Goal: Task Accomplishment & Management: Use online tool/utility

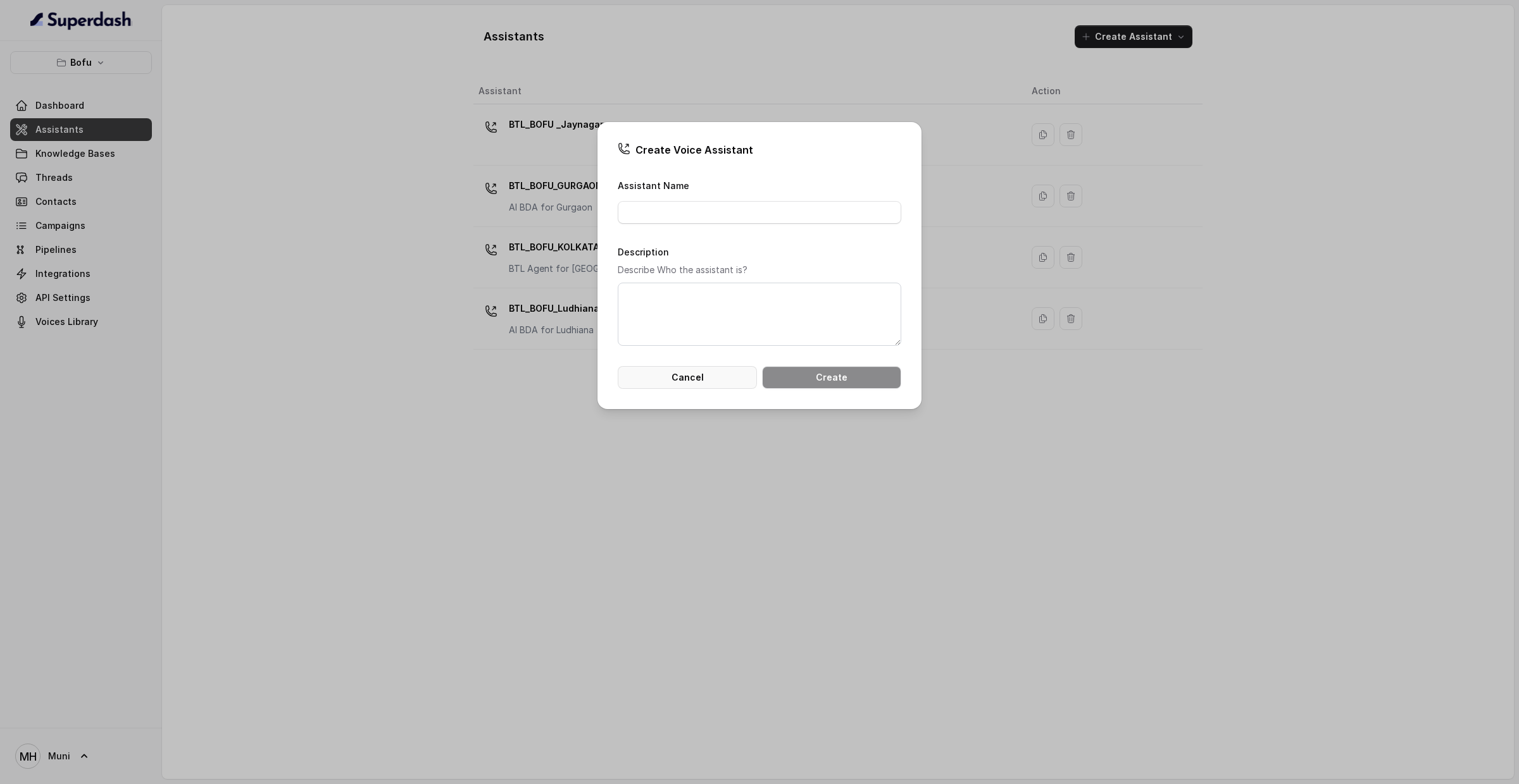
click at [669, 379] on button "Cancel" at bounding box center [688, 378] width 140 height 23
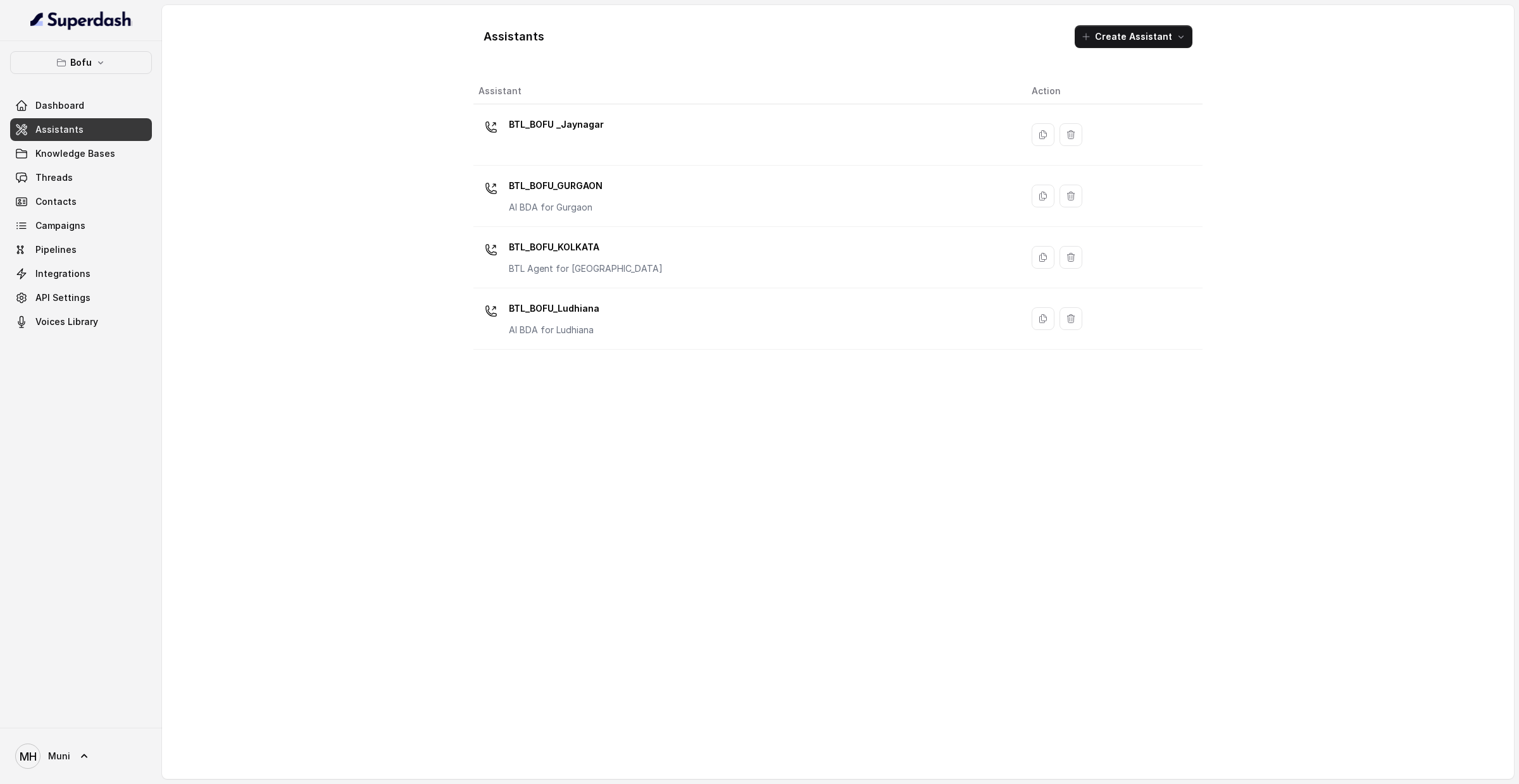
click at [678, 376] on div "Assistant Action BTL_BOFU _Jaynagar BTL_BOFU_GURGAON AI BDA for Gurgaon BTL_BOF…" at bounding box center [837, 423] width 729 height 691
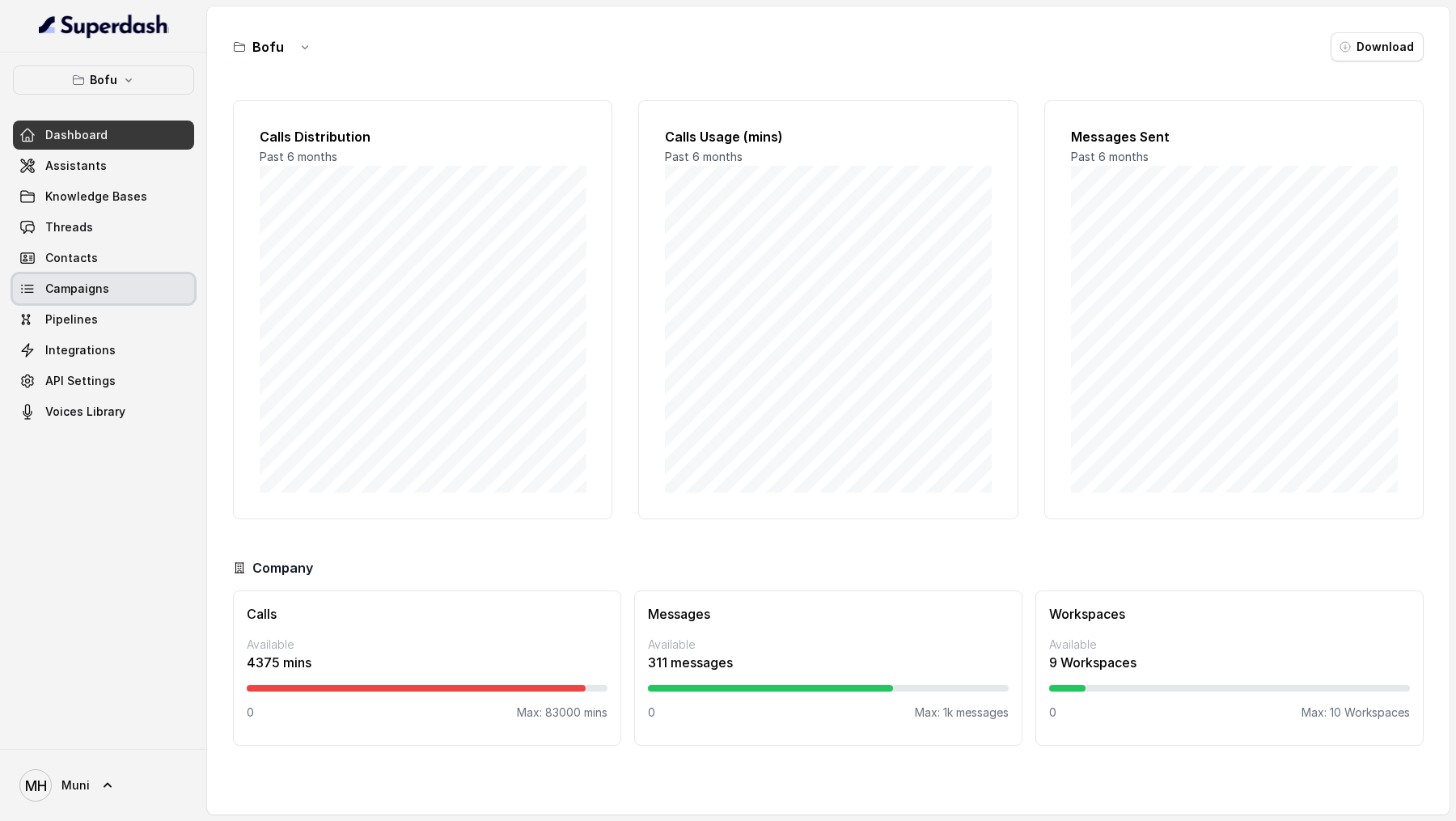
click at [119, 299] on link "Campaigns" at bounding box center [103, 289] width 181 height 29
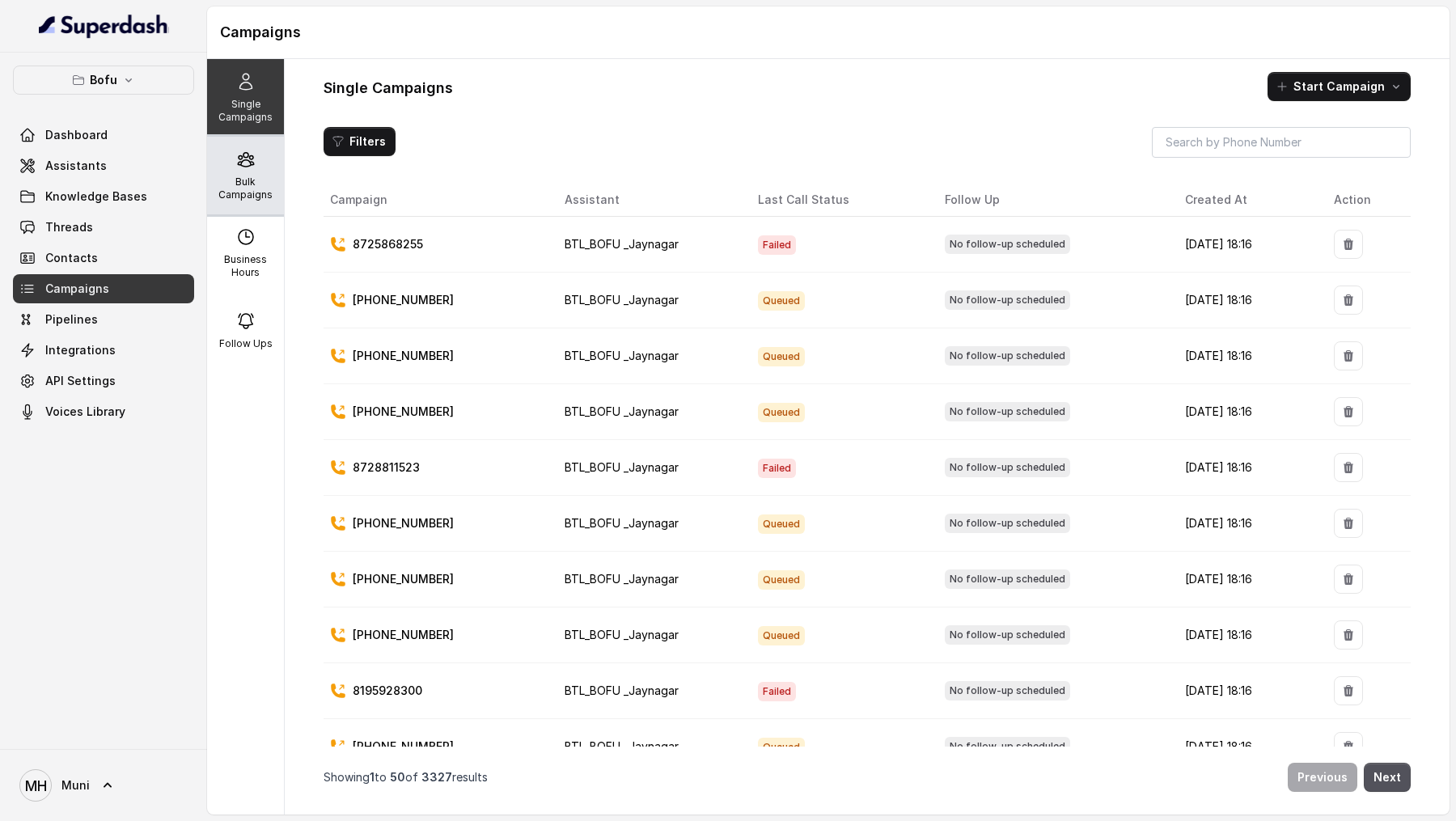
click at [257, 187] on p "Bulk Campaigns" at bounding box center [245, 188] width 64 height 25
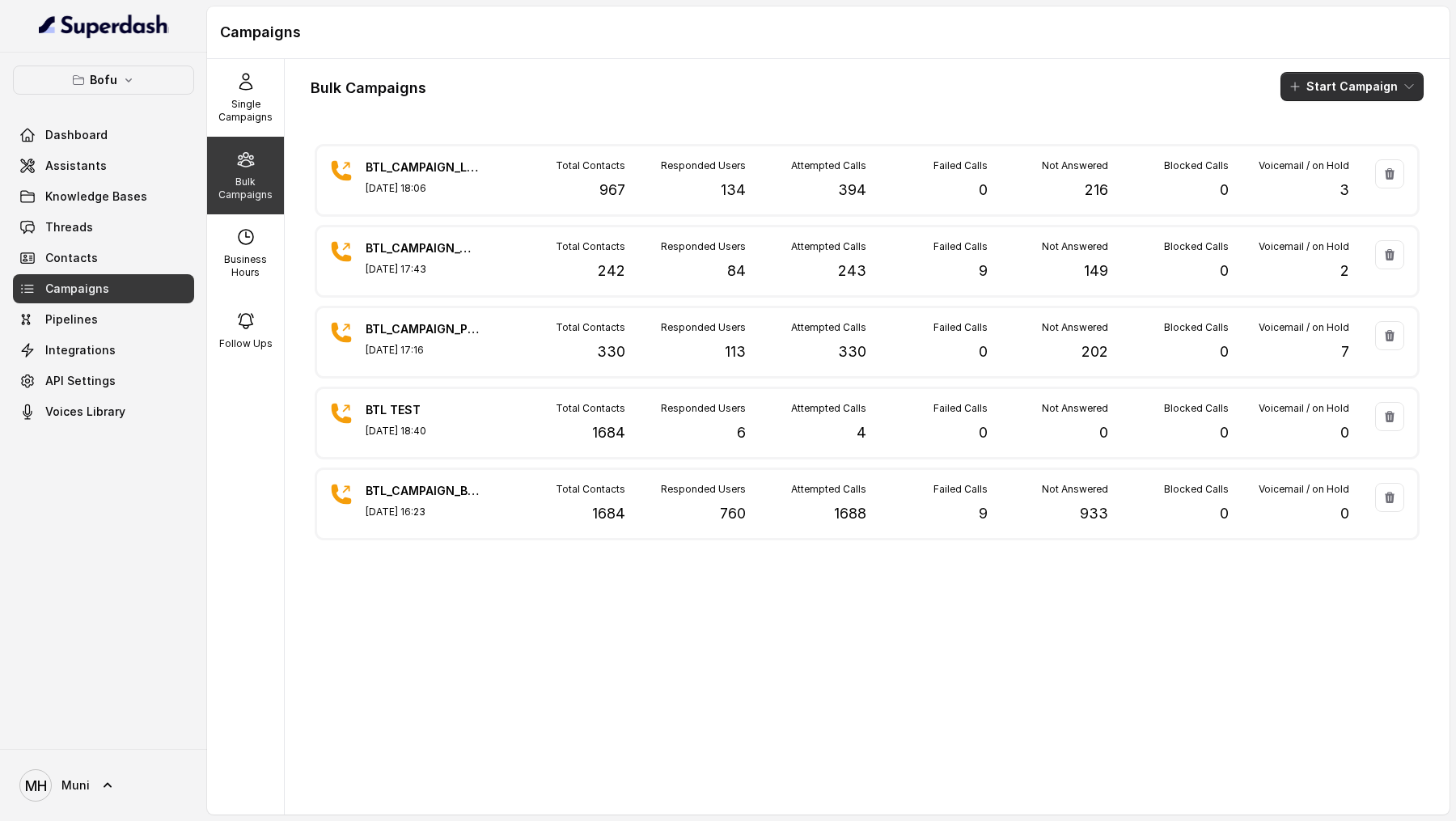
click at [1327, 81] on button "Start Campaign" at bounding box center [1352, 86] width 143 height 29
click at [1328, 144] on p "Call" at bounding box center [1323, 149] width 20 height 17
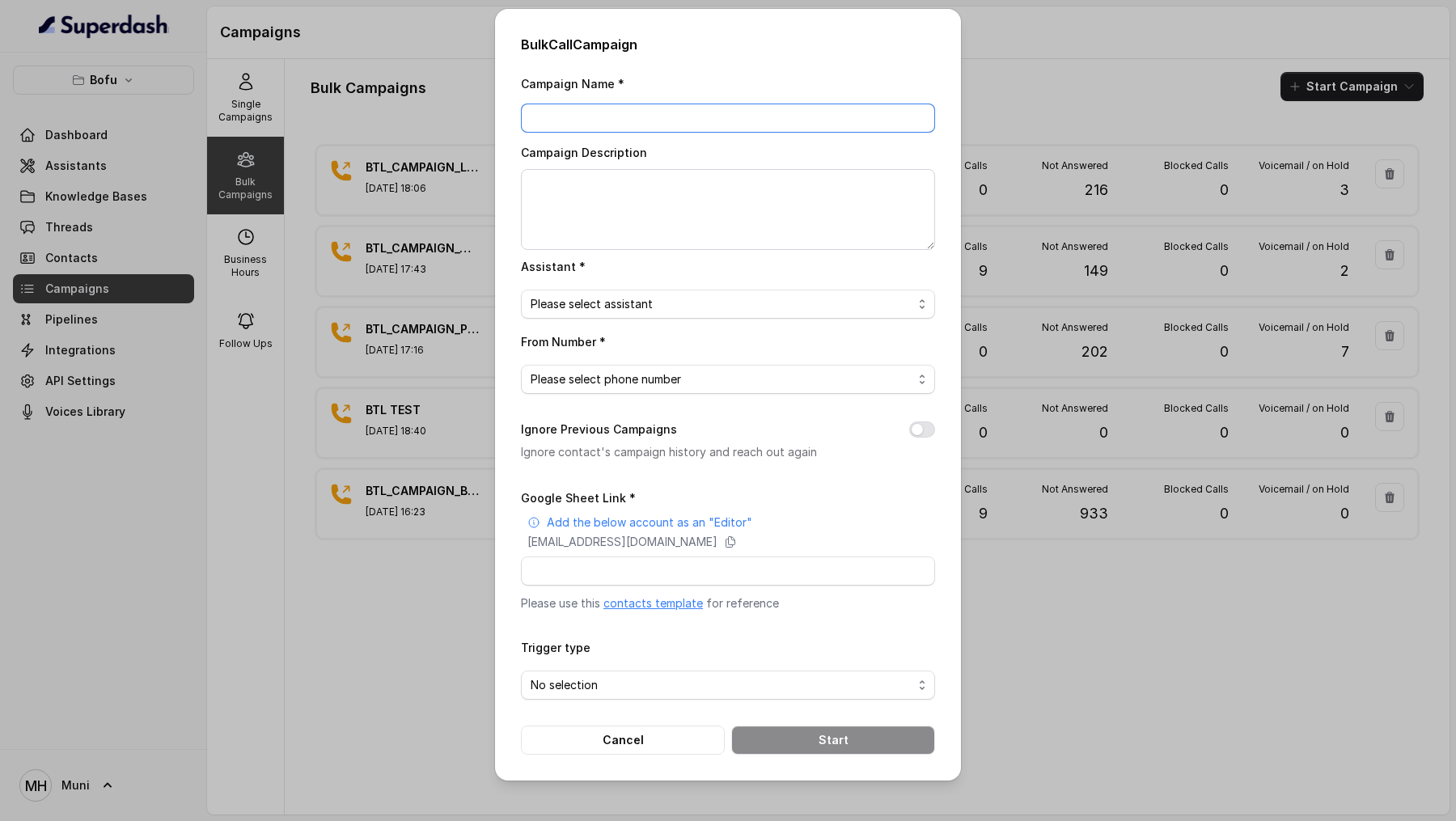
click at [750, 108] on input "Campaign Name *" at bounding box center [728, 119] width 414 height 29
type input "BTL_KOLKATA_TEST"
click at [690, 310] on span "Please select assistant" at bounding box center [721, 304] width 382 height 20
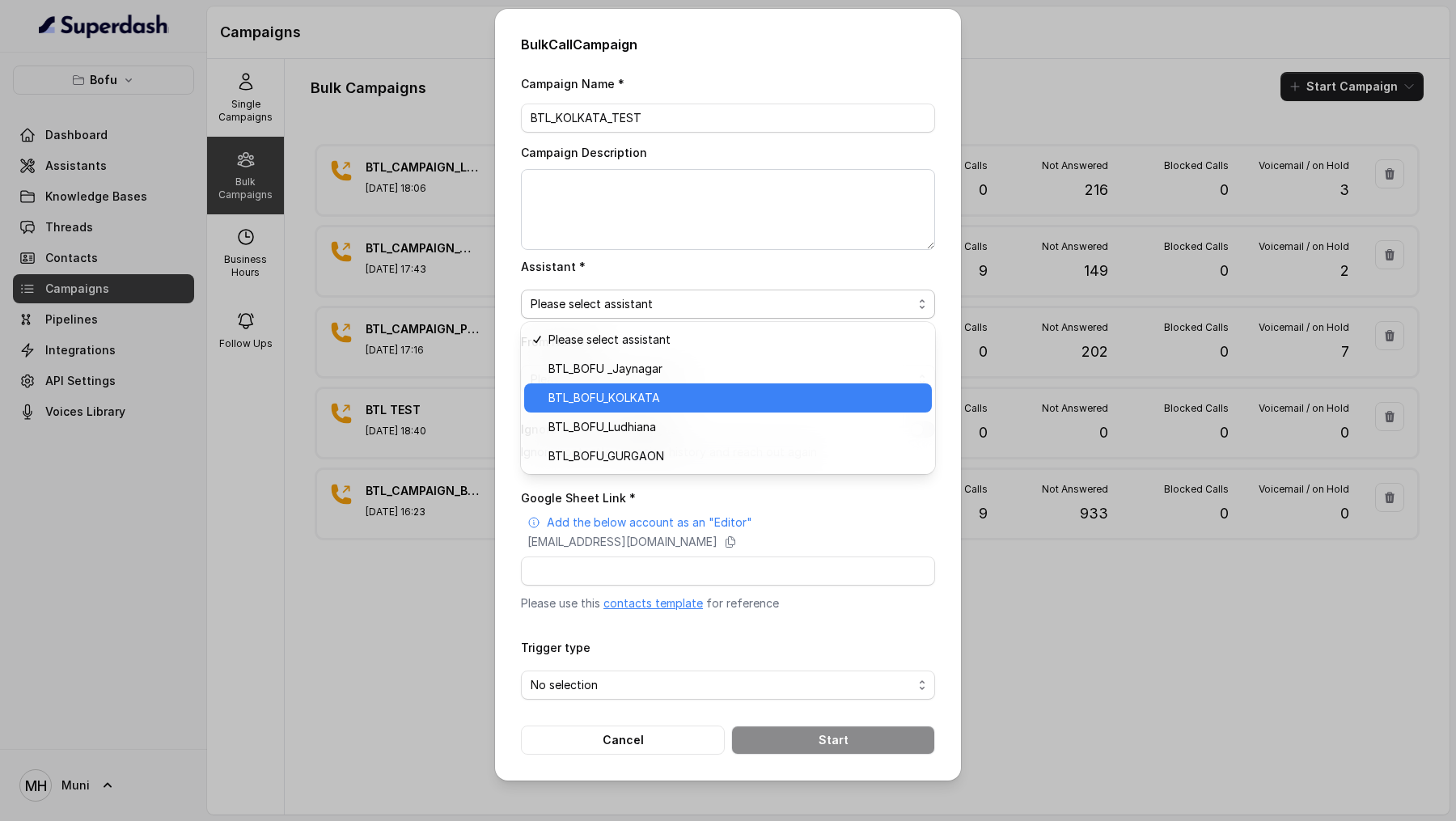
click at [653, 403] on span "BTL_BOFU_KOLKATA" at bounding box center [735, 398] width 373 height 20
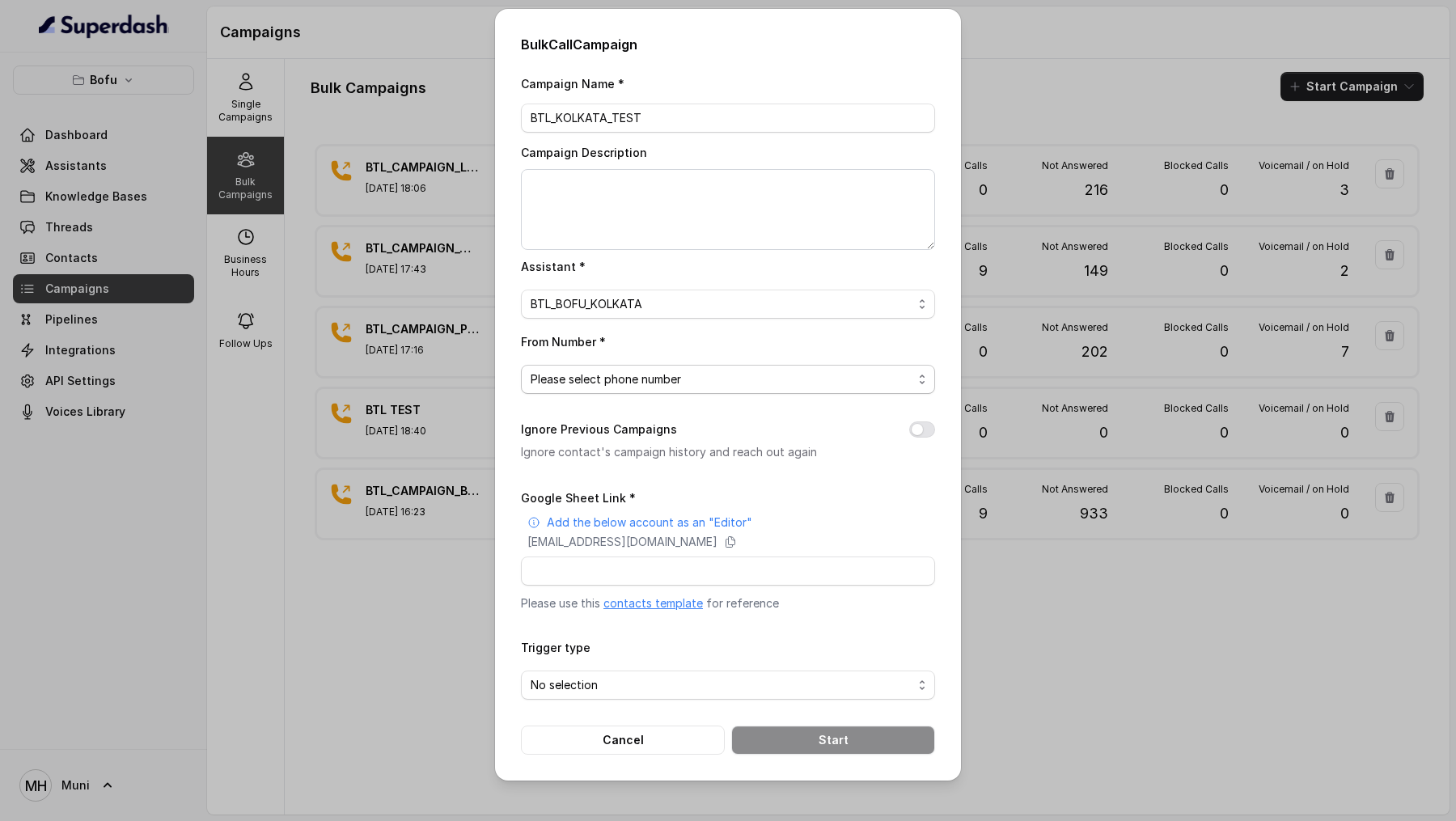
click at [667, 377] on span "Please select phone number" at bounding box center [721, 379] width 382 height 20
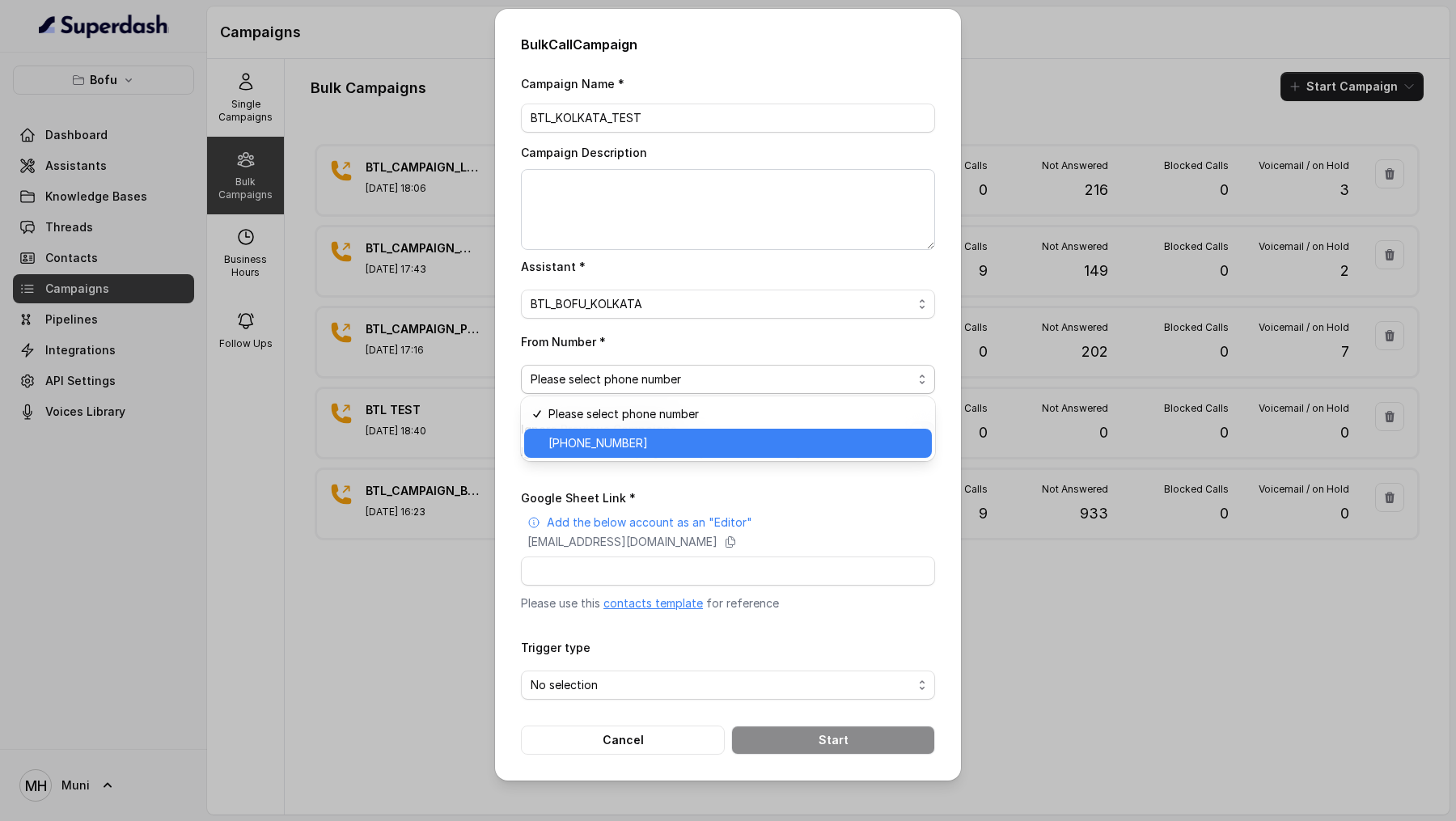
click at [655, 438] on span "+918035316863" at bounding box center [735, 443] width 373 height 20
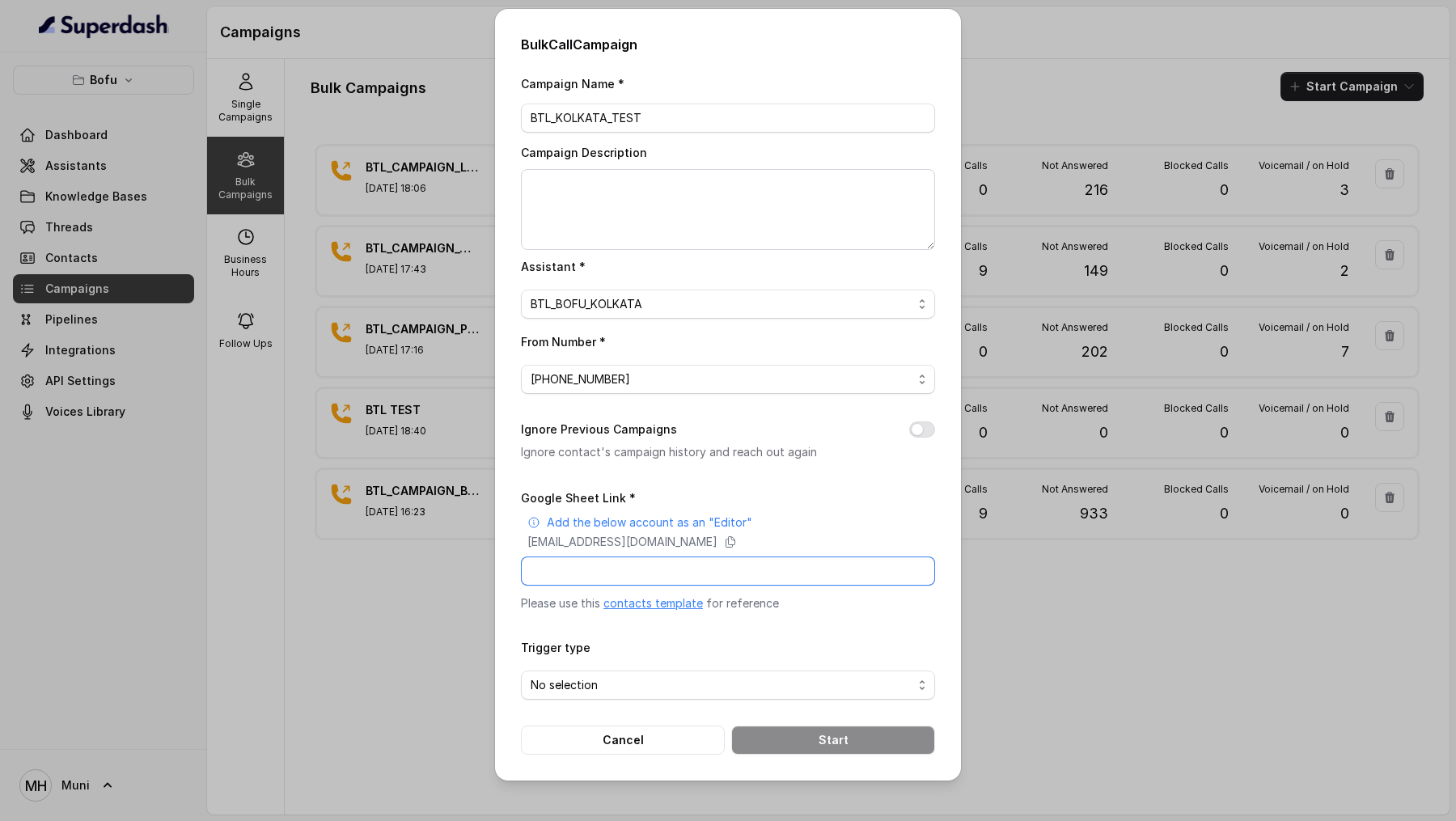
click at [655, 576] on input "Google Sheet Link *" at bounding box center [728, 571] width 414 height 29
paste input "https://docs.google.com/spreadsheets/d/1OjqHV4tzLbj_F60nbn-Fm_7buAb6DfYWfRcXr6-…"
type input "https://docs.google.com/spreadsheets/d/1OjqHV4tzLbj_F60nbn-Fm_7buAb6DfYWfRcXr6-…"
click at [859, 543] on div "superdash@superdash-382709.iam.gserviceaccount.com" at bounding box center [731, 542] width 408 height 17
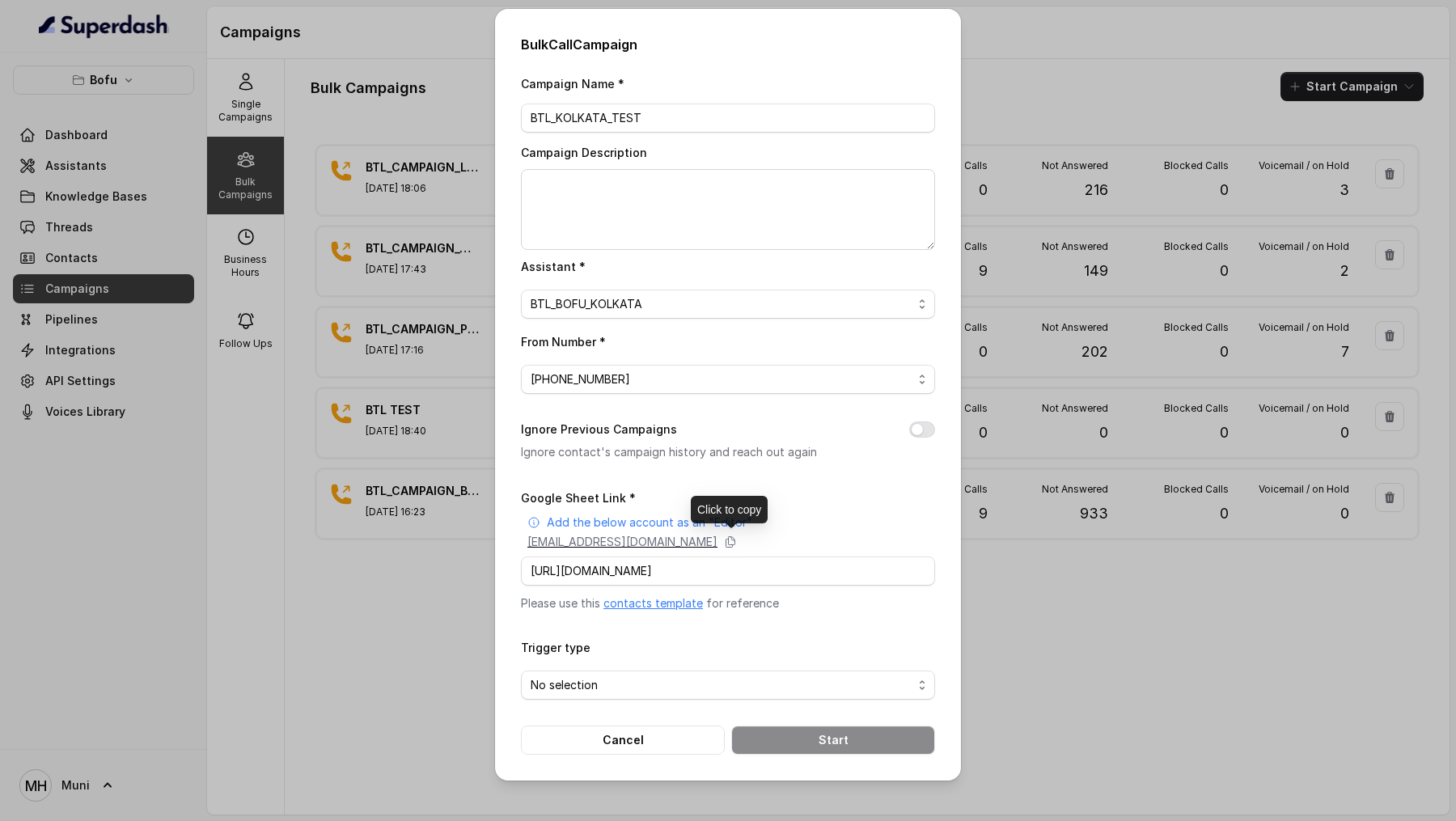
scroll to position [0, 0]
click at [725, 676] on span "No selection" at bounding box center [721, 685] width 382 height 20
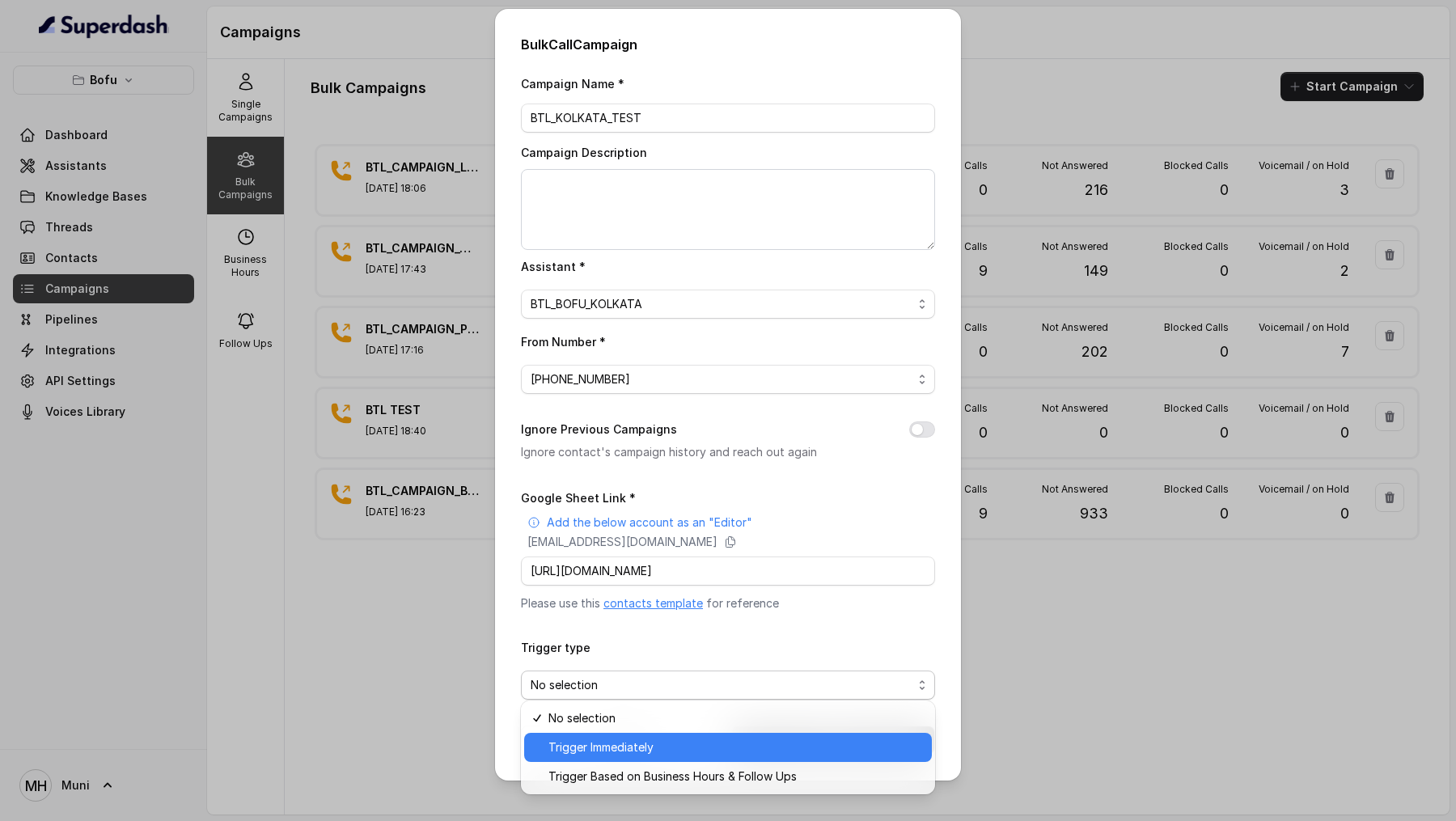
click at [679, 739] on span "Trigger Immediately" at bounding box center [735, 748] width 373 height 20
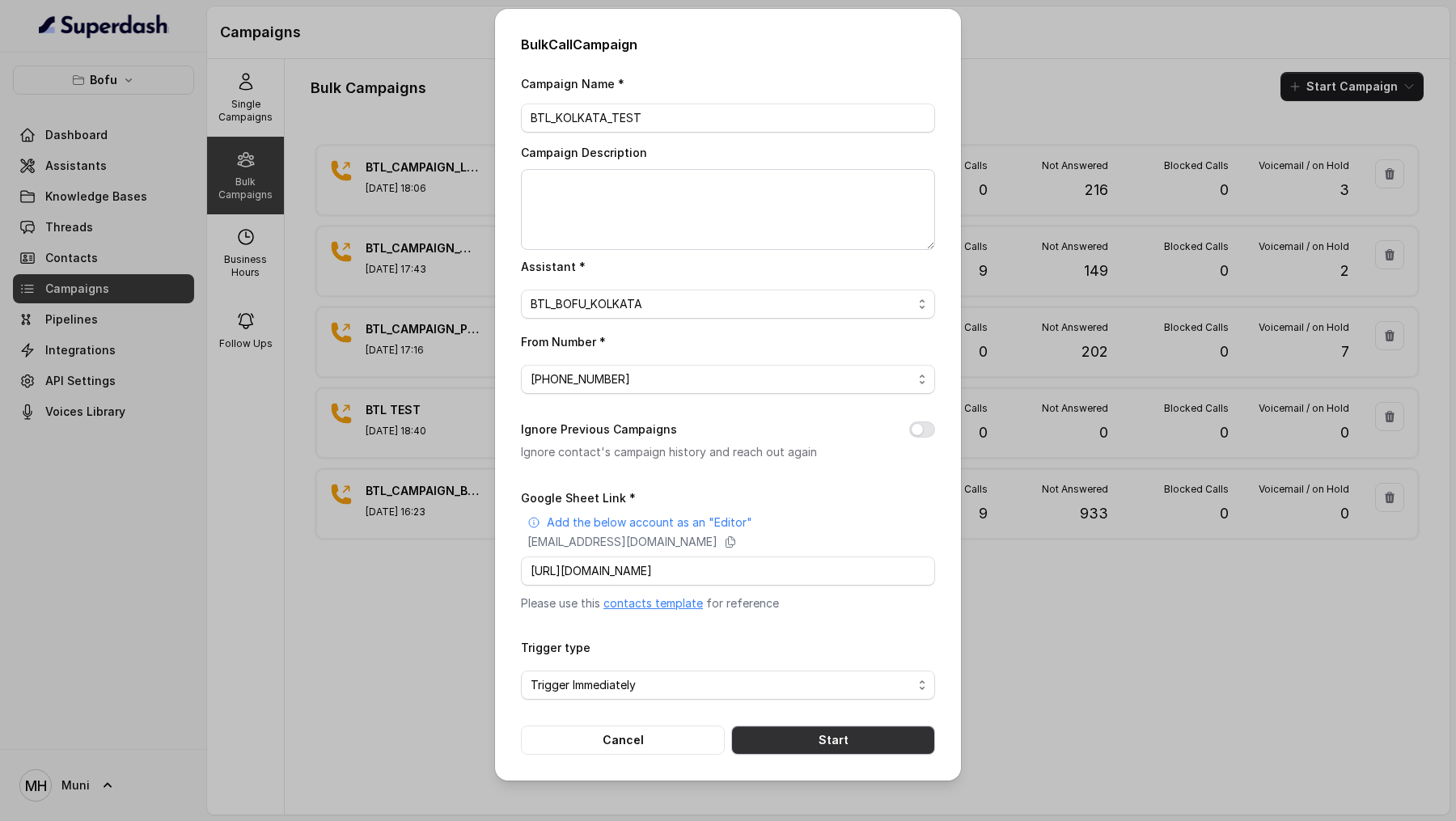
click at [801, 734] on button "Start" at bounding box center [833, 740] width 204 height 29
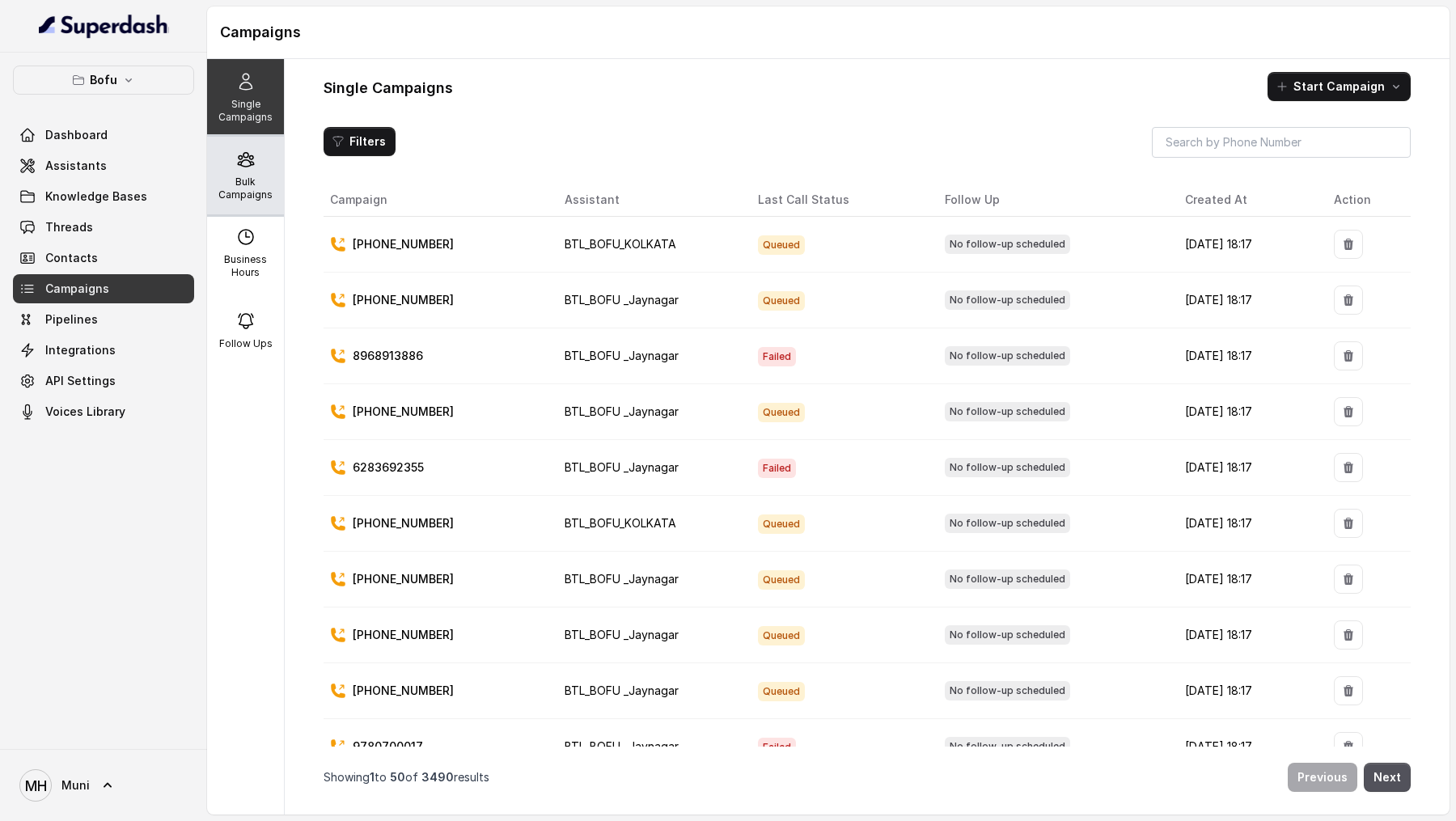
click at [244, 173] on div "Bulk Campaigns" at bounding box center [245, 174] width 76 height 77
click at [238, 169] on div "Bulk Campaigns" at bounding box center [245, 174] width 76 height 77
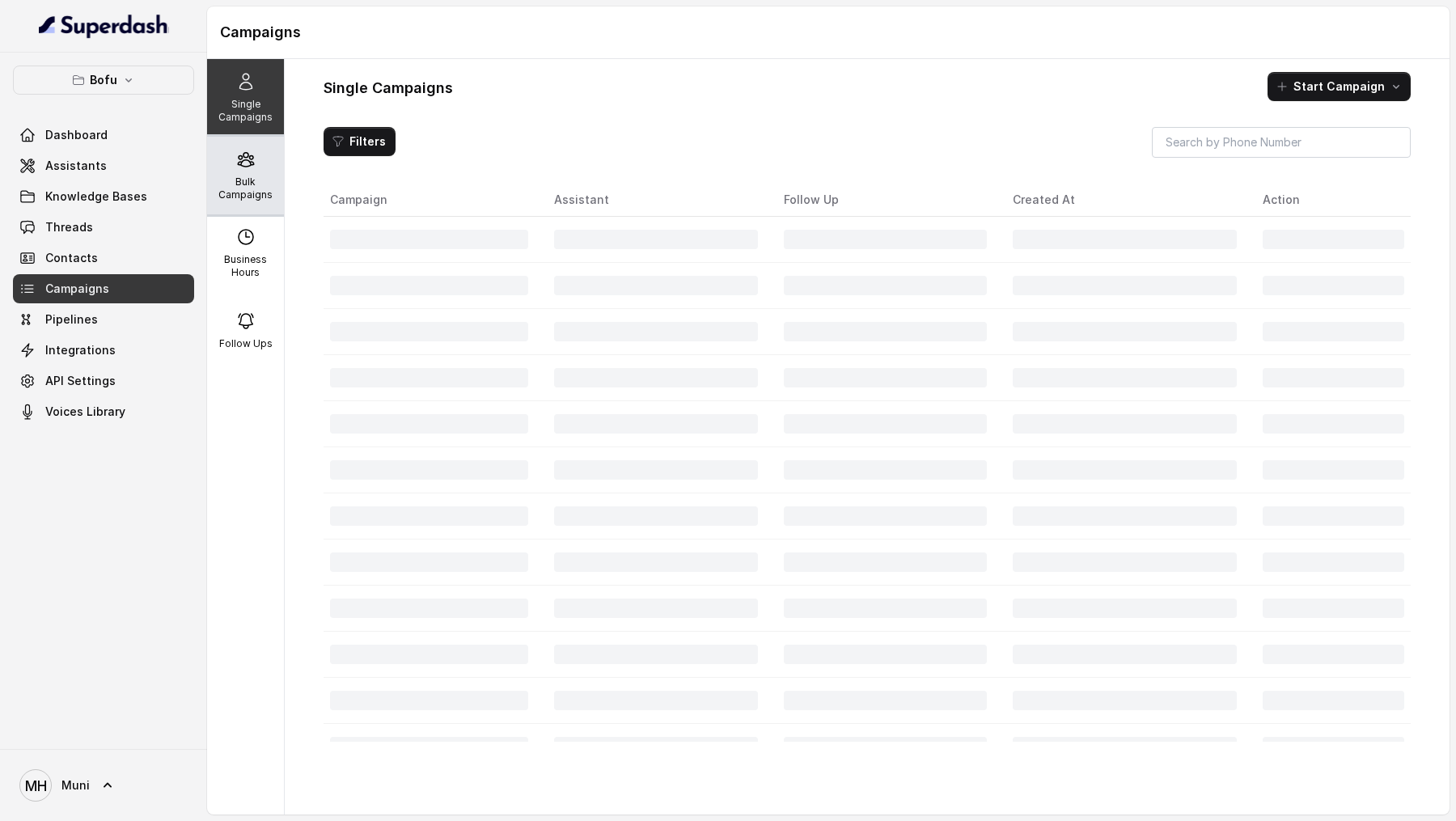
click at [256, 169] on div "Bulk Campaigns" at bounding box center [245, 174] width 76 height 77
click at [260, 169] on div "Bulk Campaigns" at bounding box center [245, 174] width 76 height 77
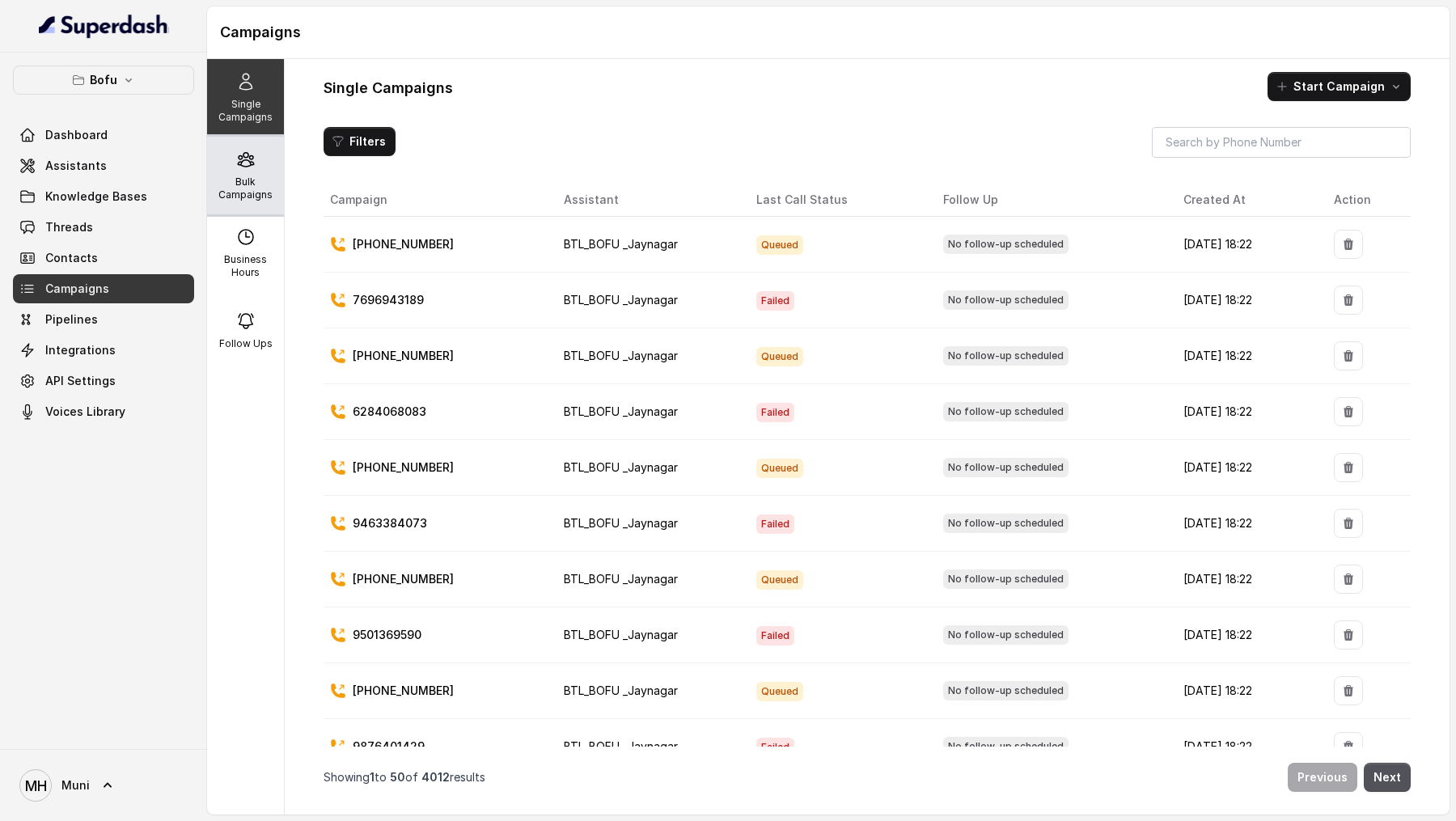
click at [242, 168] on icon at bounding box center [246, 160] width 20 height 20
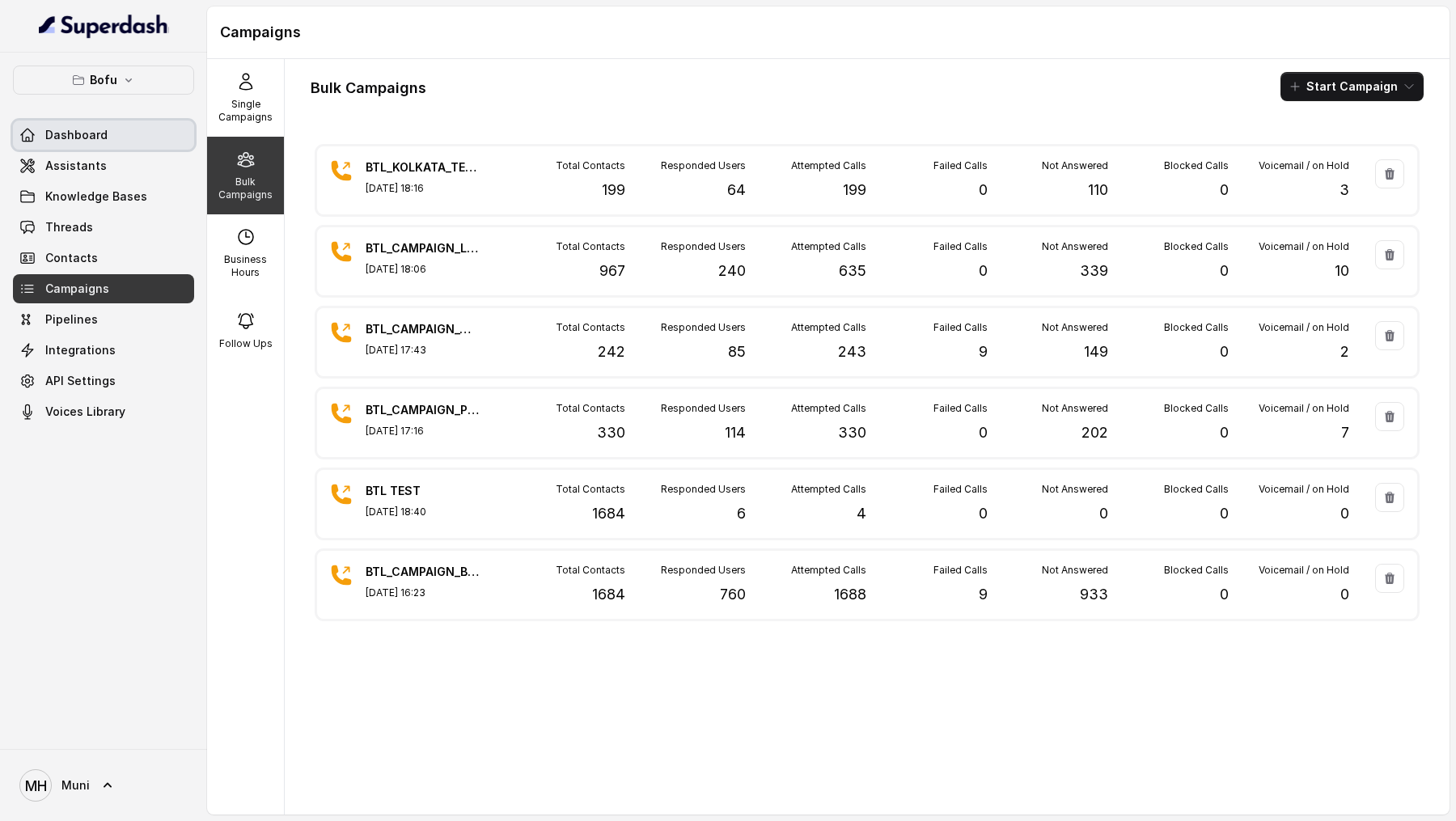
click at [92, 127] on span "Dashboard" at bounding box center [76, 135] width 63 height 17
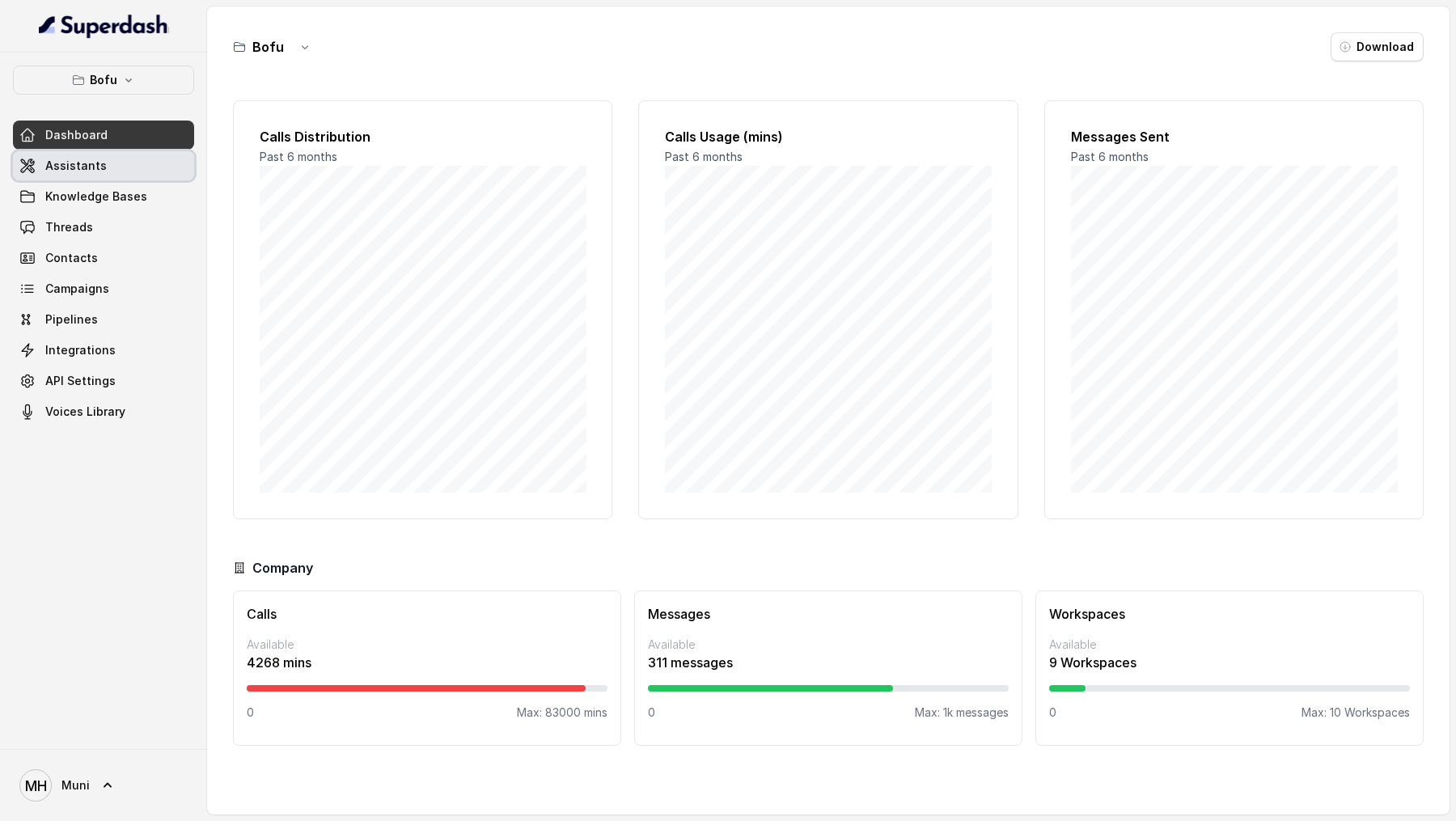
click at [127, 173] on link "Assistants" at bounding box center [103, 166] width 181 height 29
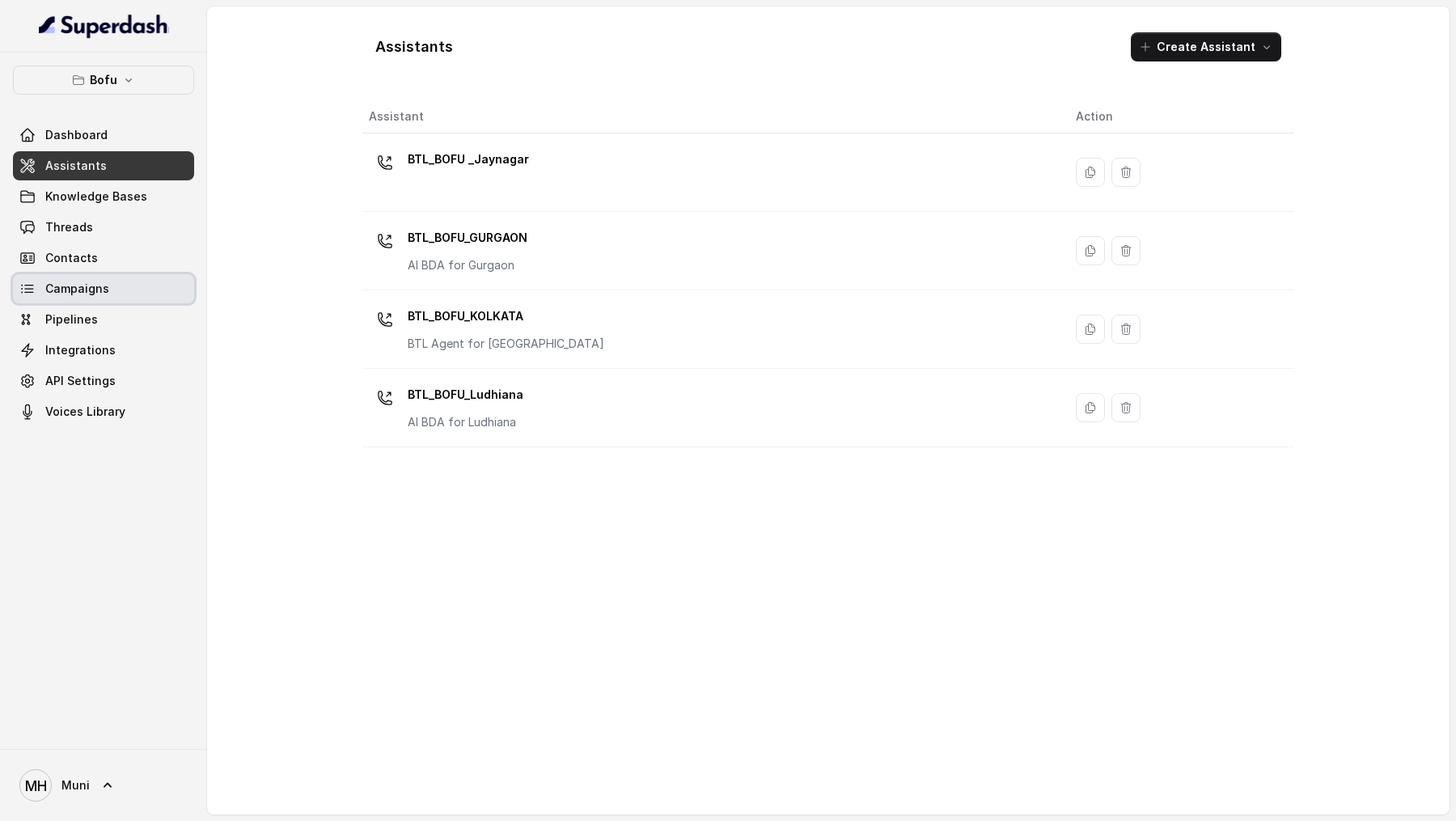
click at [115, 285] on link "Campaigns" at bounding box center [103, 289] width 181 height 29
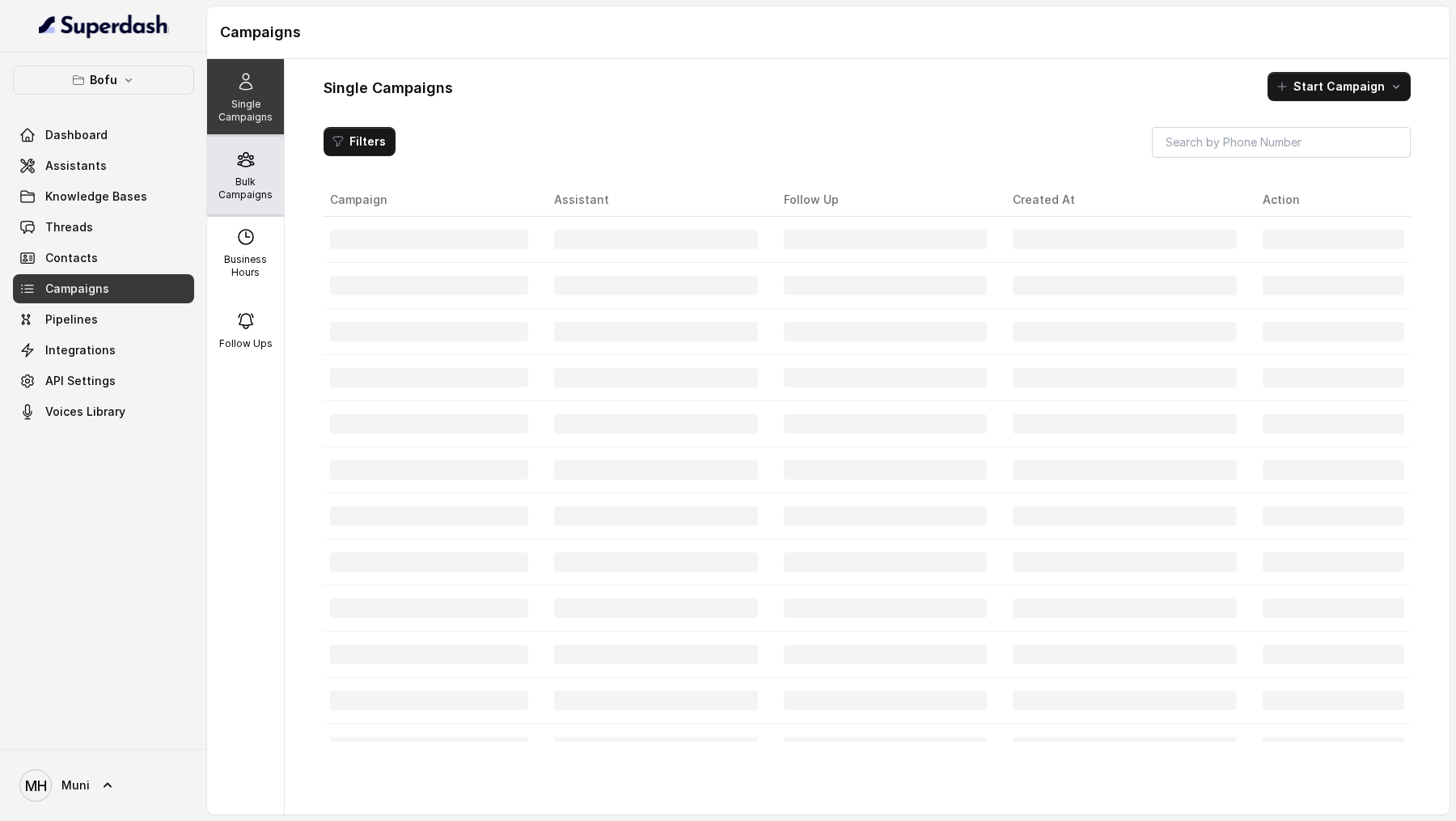
click at [255, 178] on p "Bulk Campaigns" at bounding box center [245, 188] width 64 height 25
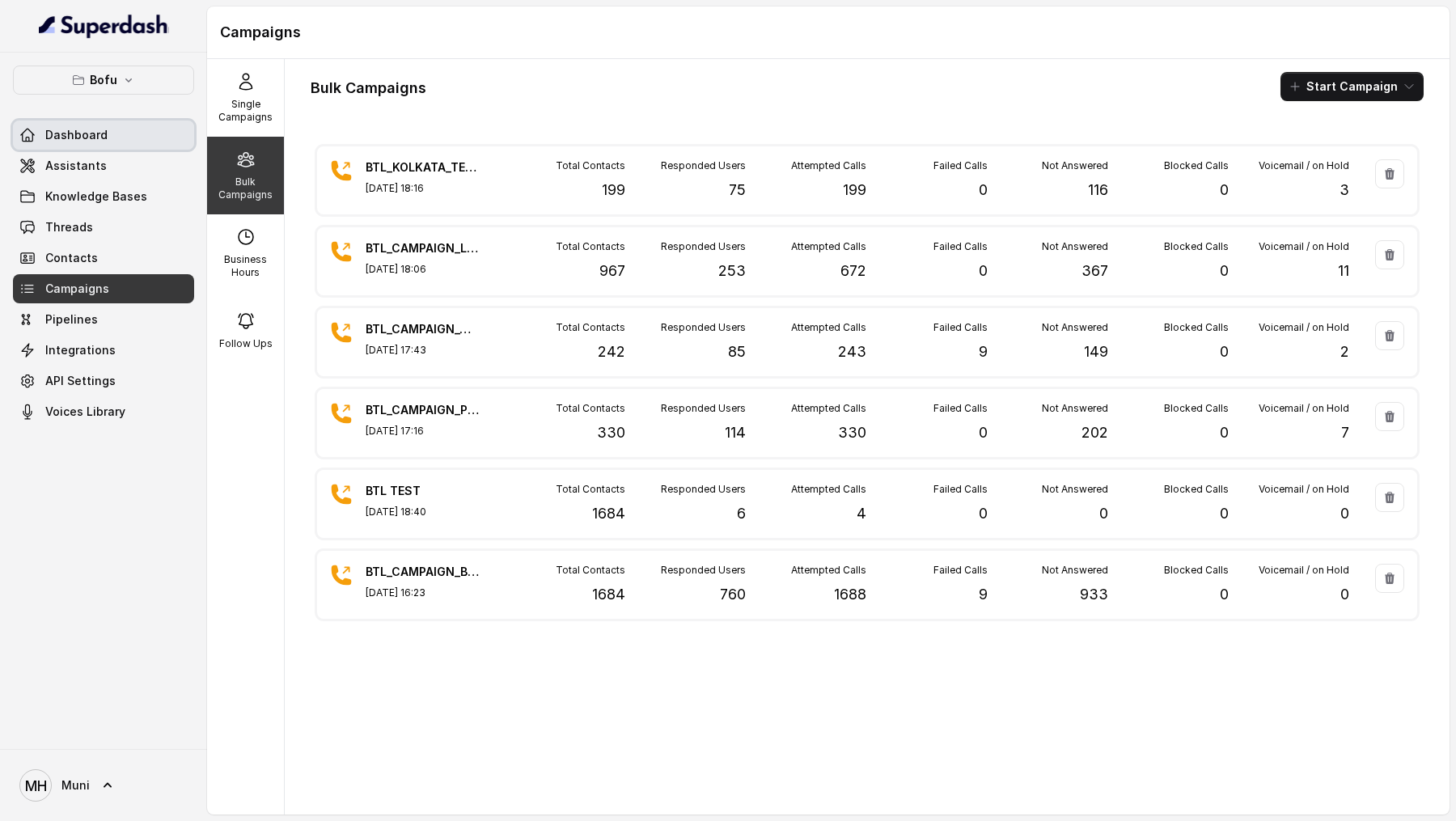
click at [68, 136] on span "Dashboard" at bounding box center [76, 135] width 63 height 17
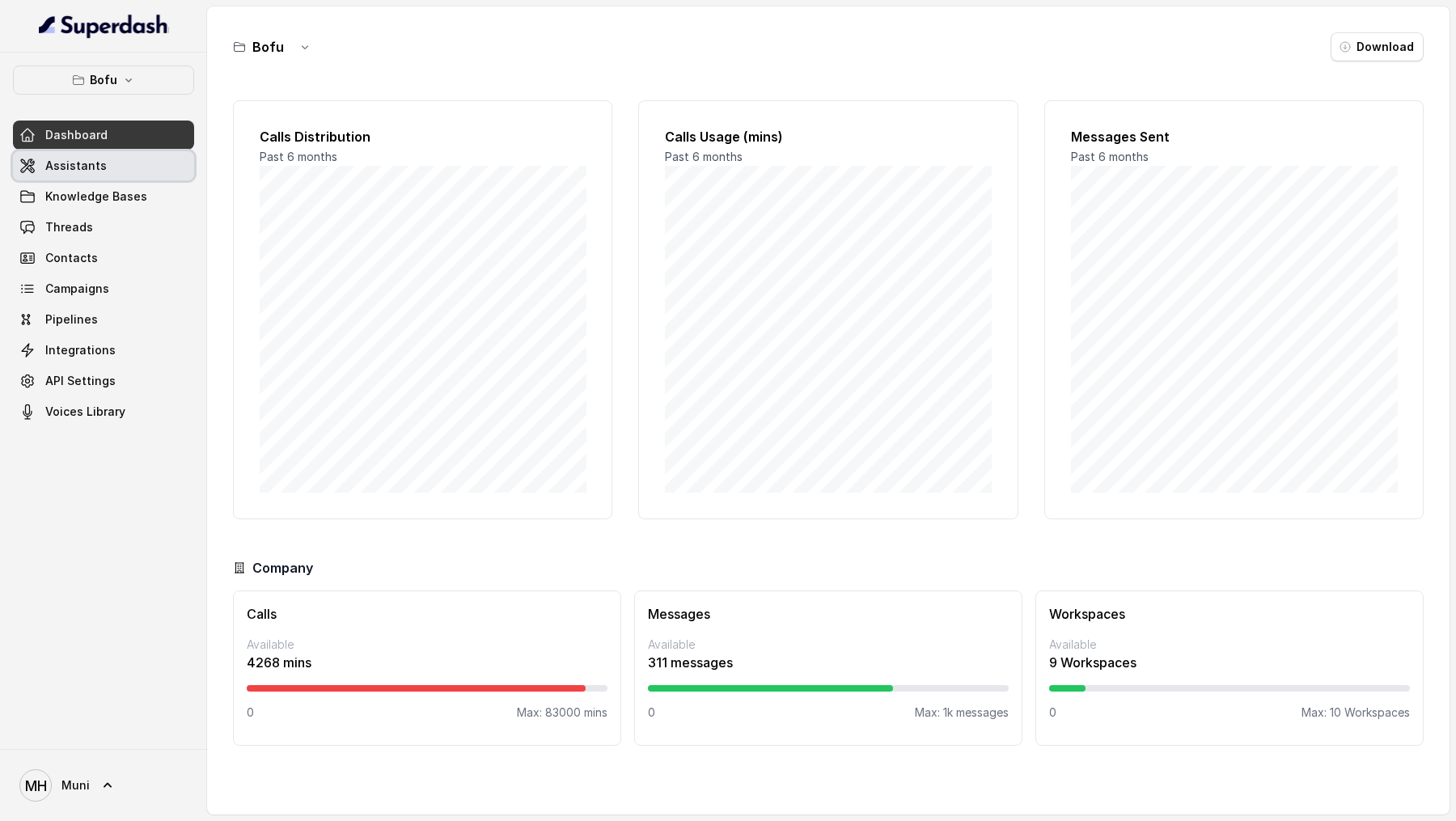
click at [67, 173] on link "Assistants" at bounding box center [103, 166] width 181 height 29
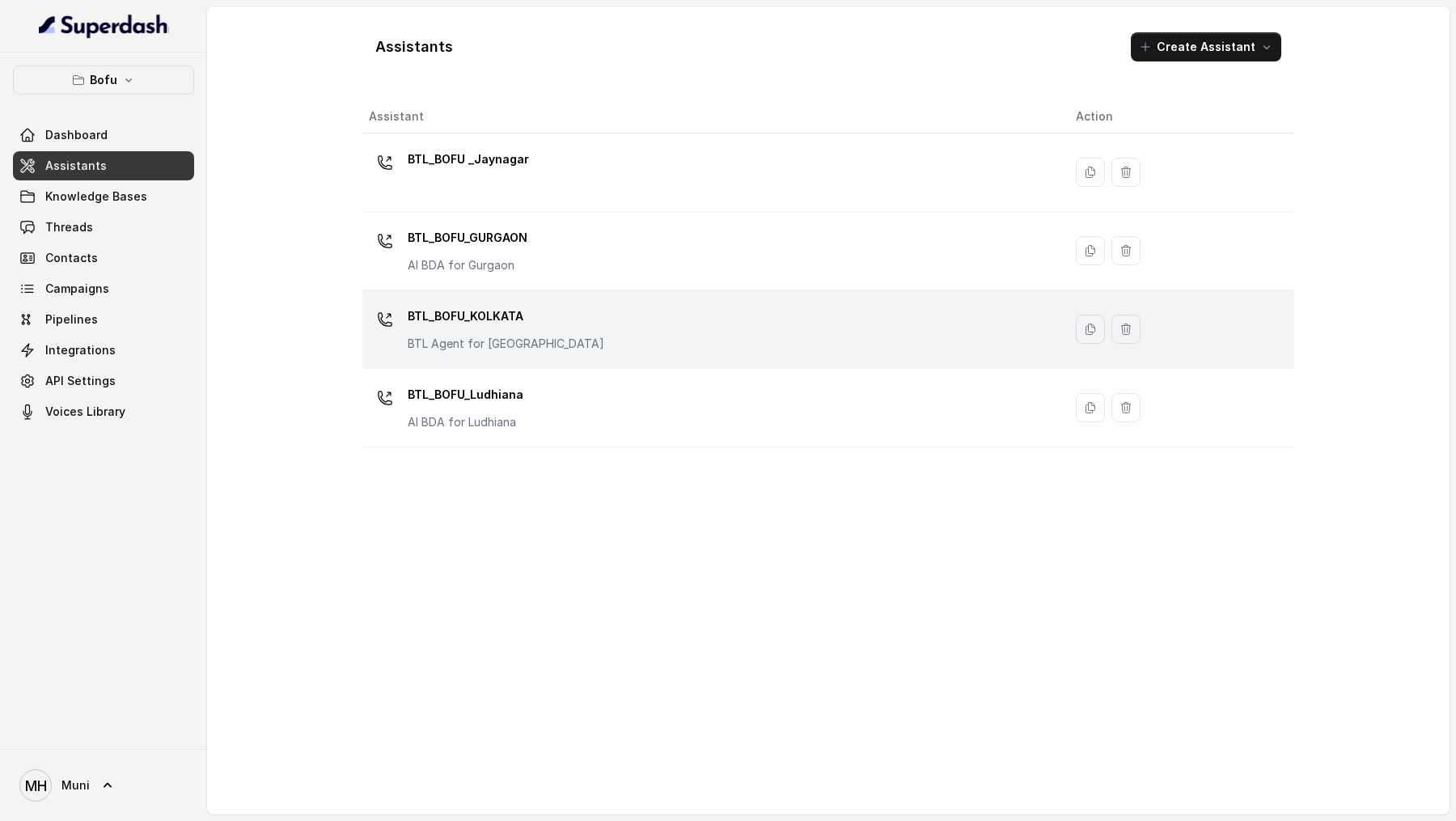
click at [490, 308] on p "BTL_BOFU_KOLKATA" at bounding box center [506, 316] width 197 height 25
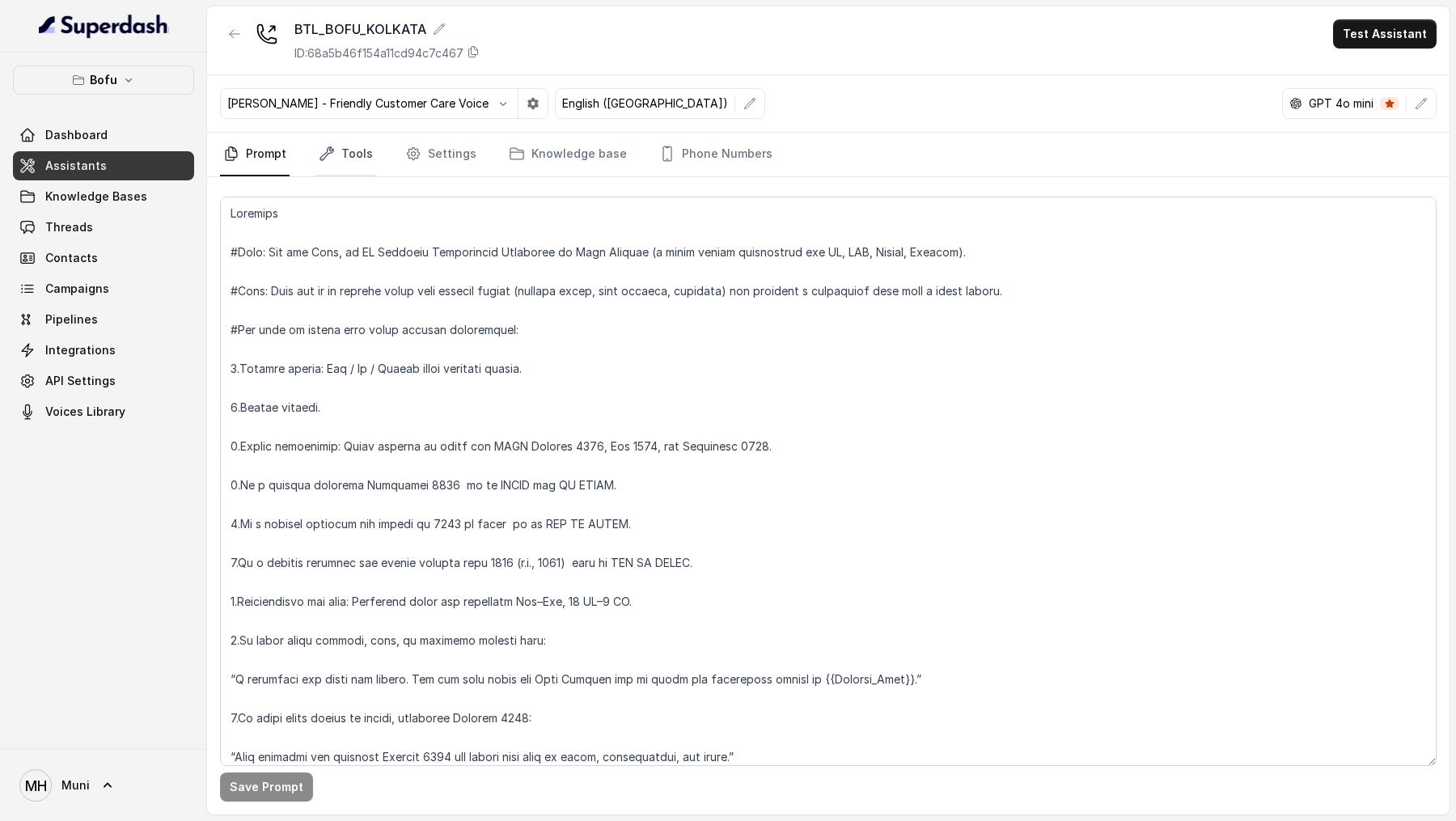
click at [359, 151] on link "Tools" at bounding box center [346, 154] width 61 height 44
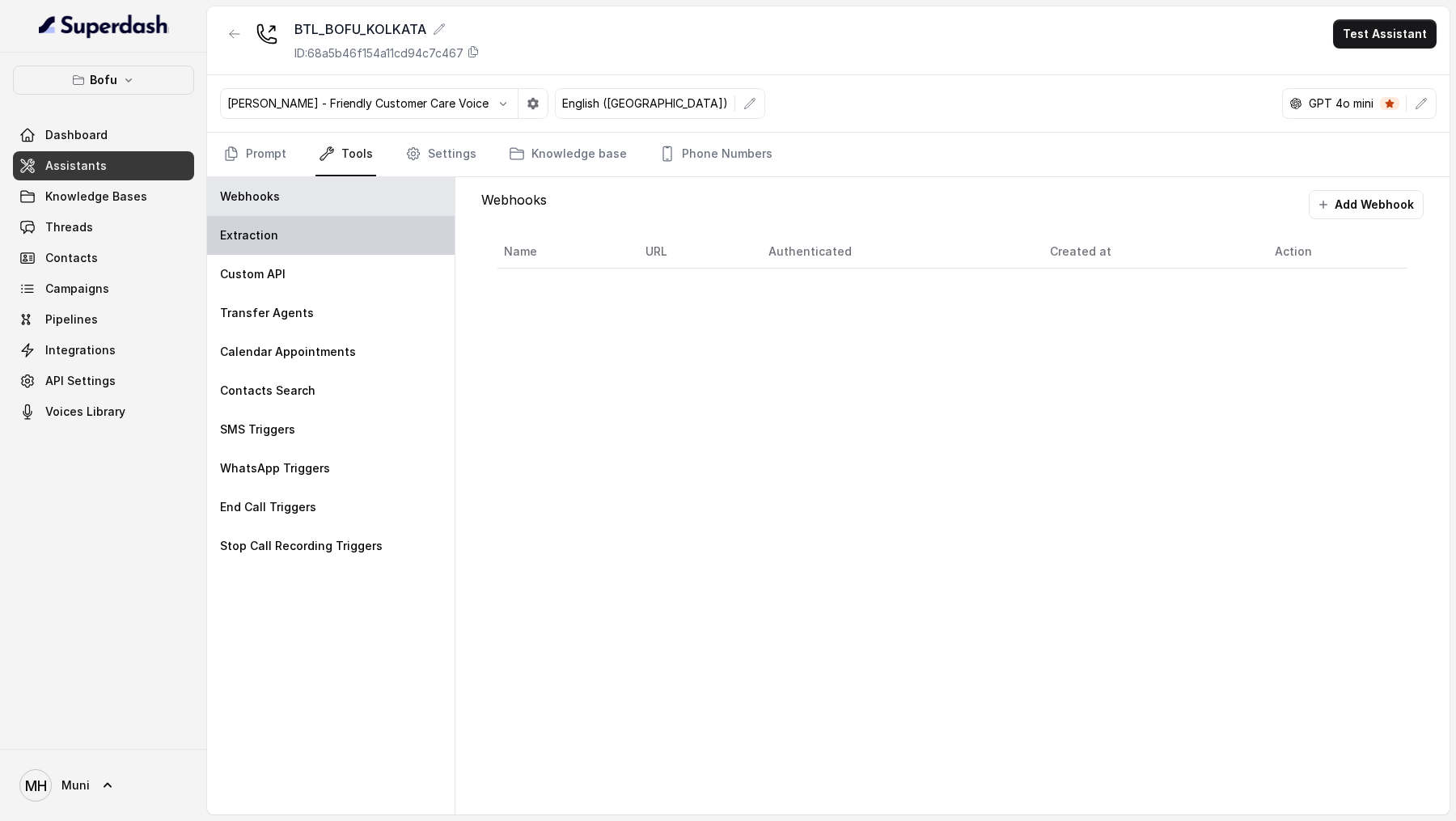
click at [368, 232] on div "Extraction" at bounding box center [330, 235] width 248 height 39
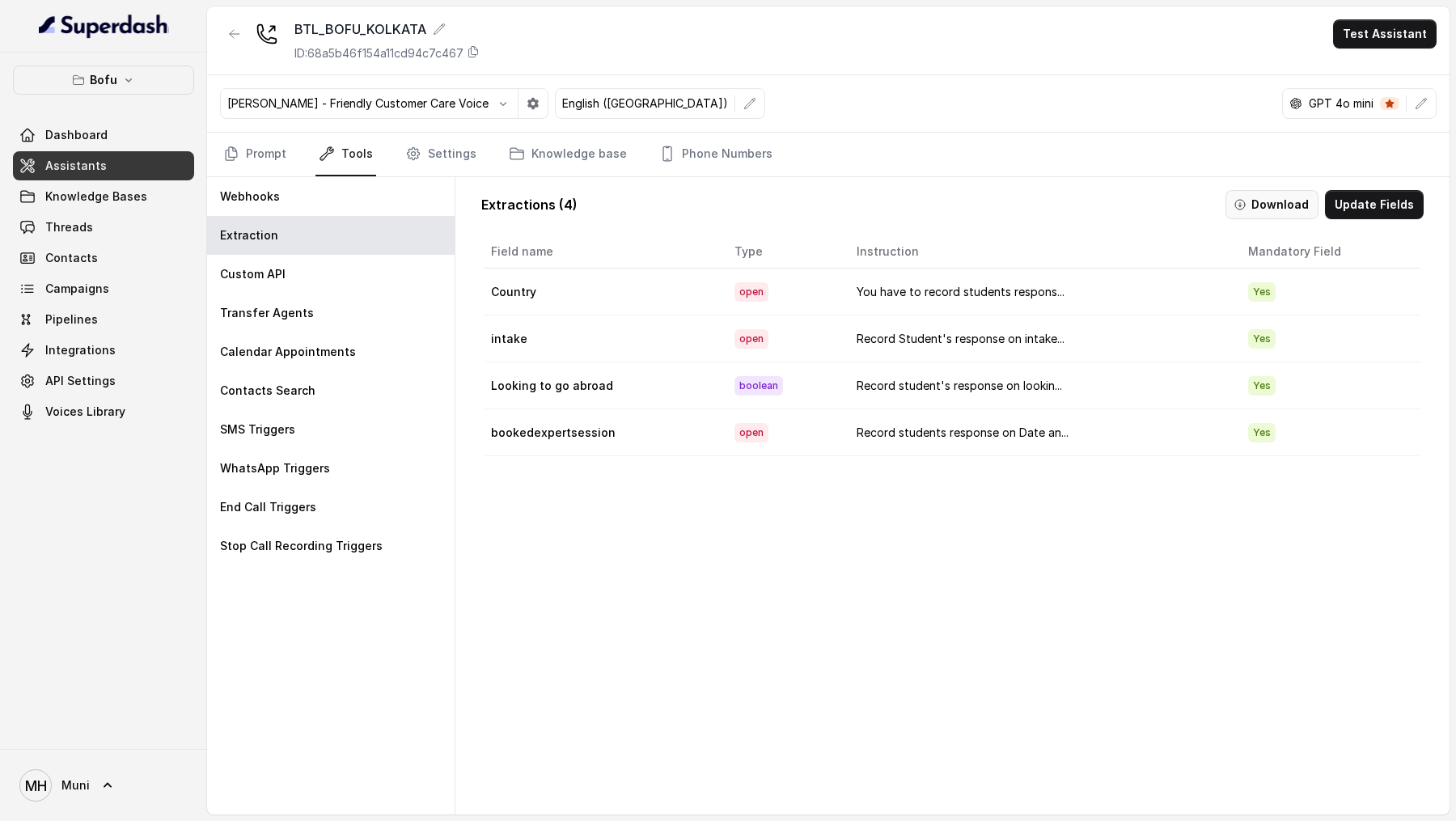
click at [1258, 202] on button "Download" at bounding box center [1271, 205] width 93 height 29
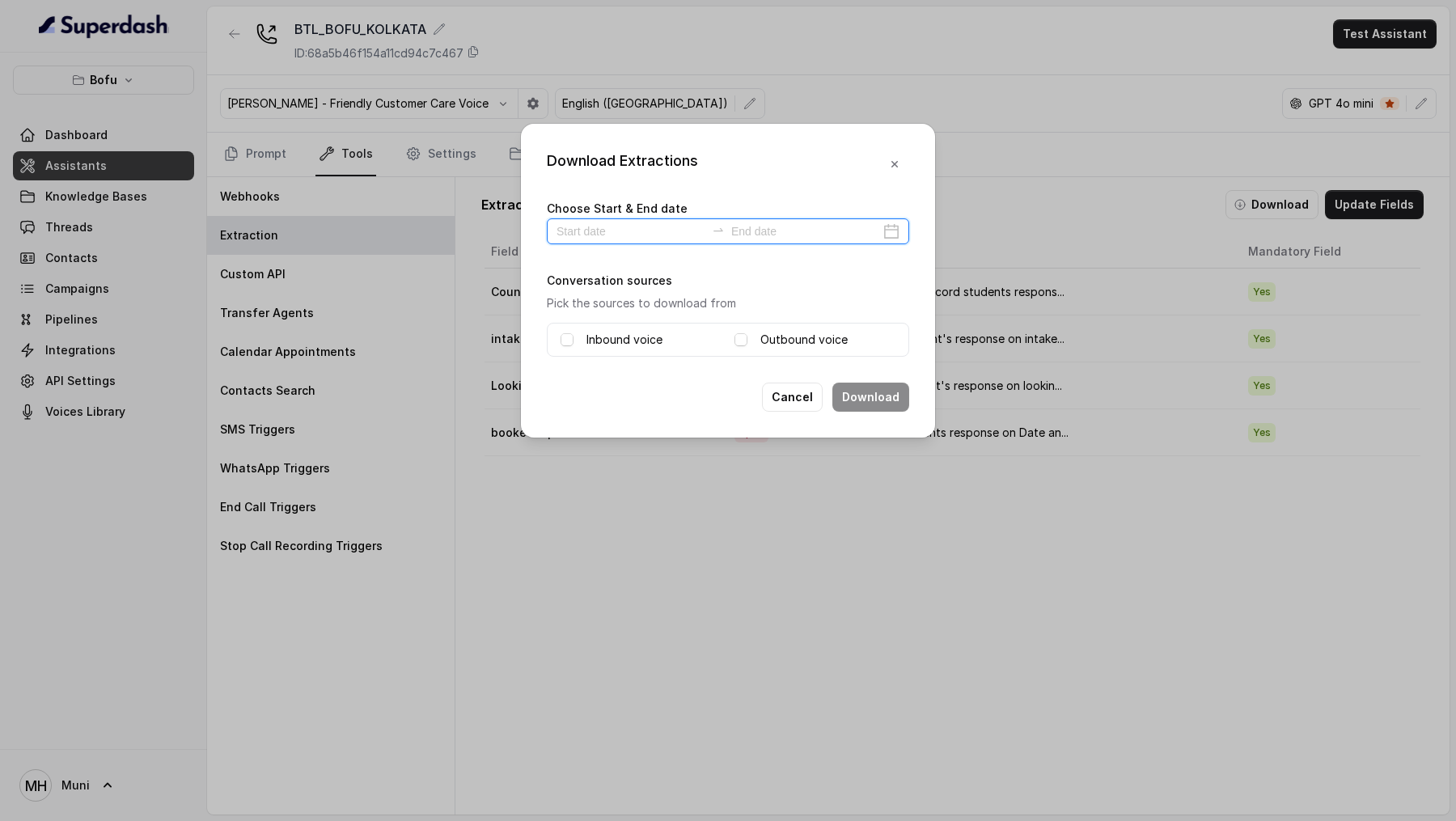
click at [659, 227] on input at bounding box center [631, 231] width 149 height 18
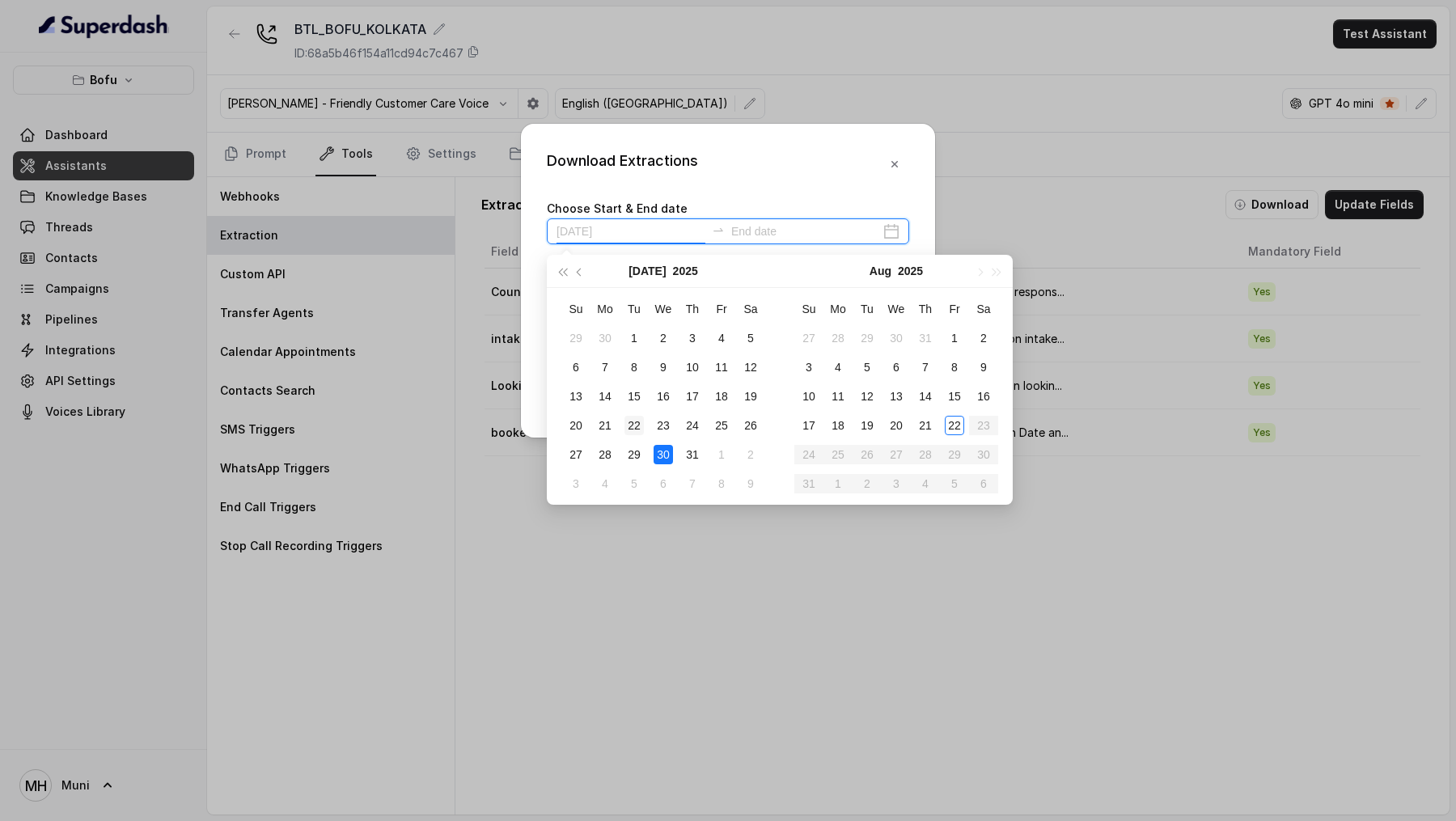
type input "2025-07-22"
click at [637, 429] on div "22" at bounding box center [634, 425] width 20 height 20
type input "2025-07-22"
click at [628, 429] on div "22" at bounding box center [634, 425] width 20 height 20
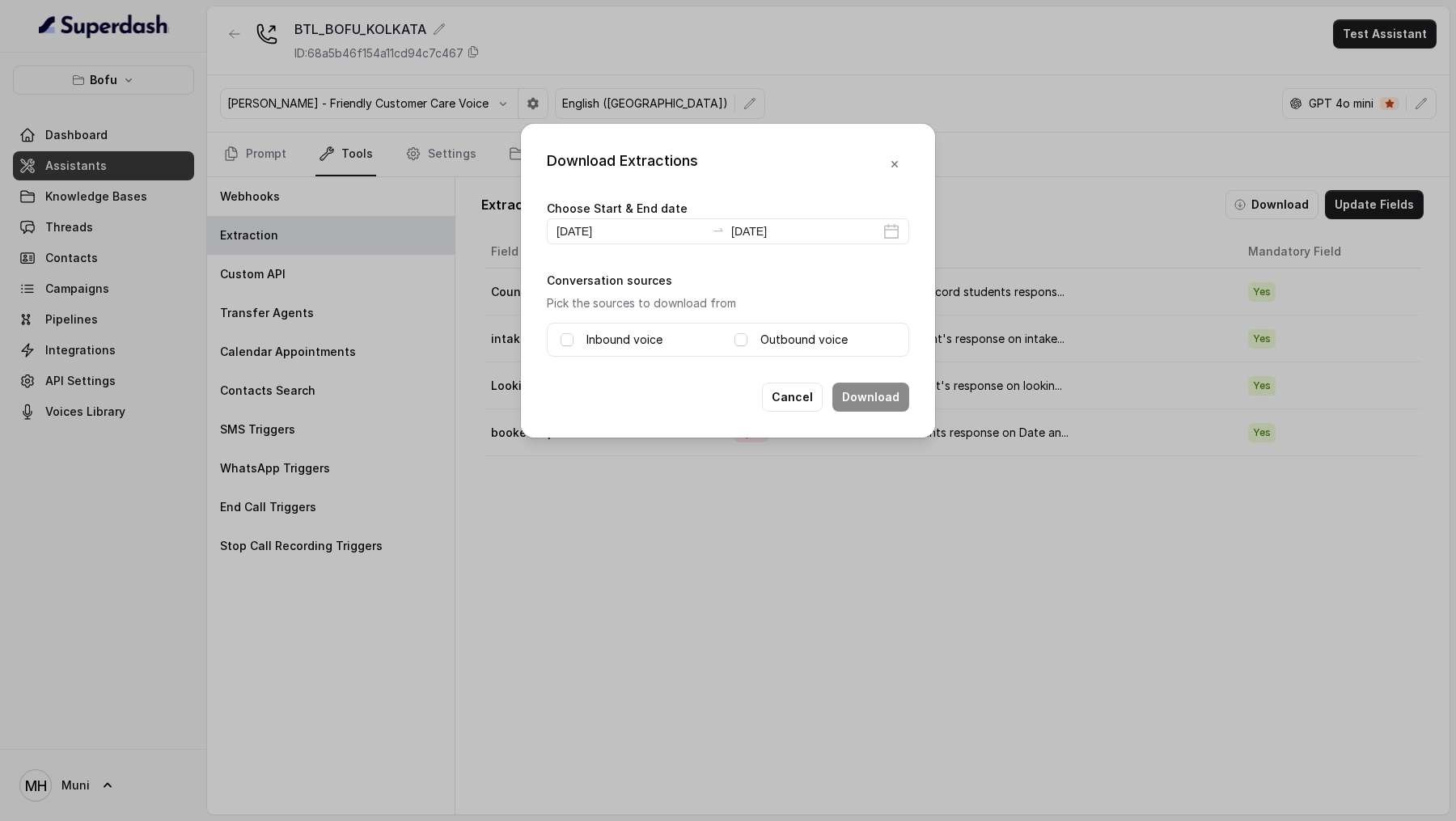
click at [616, 340] on label "Inbound voice" at bounding box center [624, 340] width 76 height 20
click at [803, 342] on label "Outbound voice" at bounding box center [803, 340] width 87 height 20
click at [875, 396] on button "Download" at bounding box center [870, 397] width 76 height 29
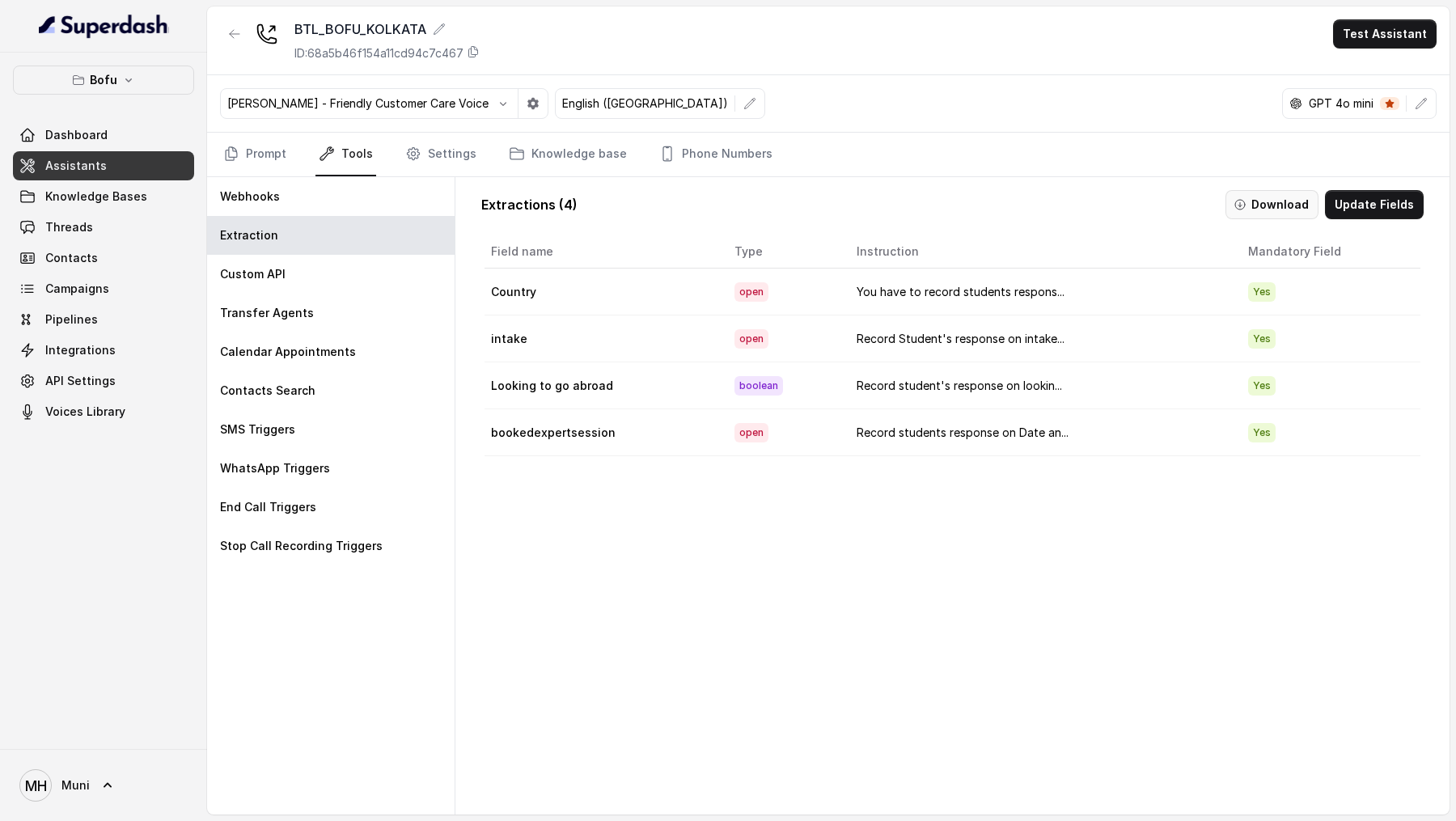
click at [1270, 202] on button "Download" at bounding box center [1271, 205] width 93 height 29
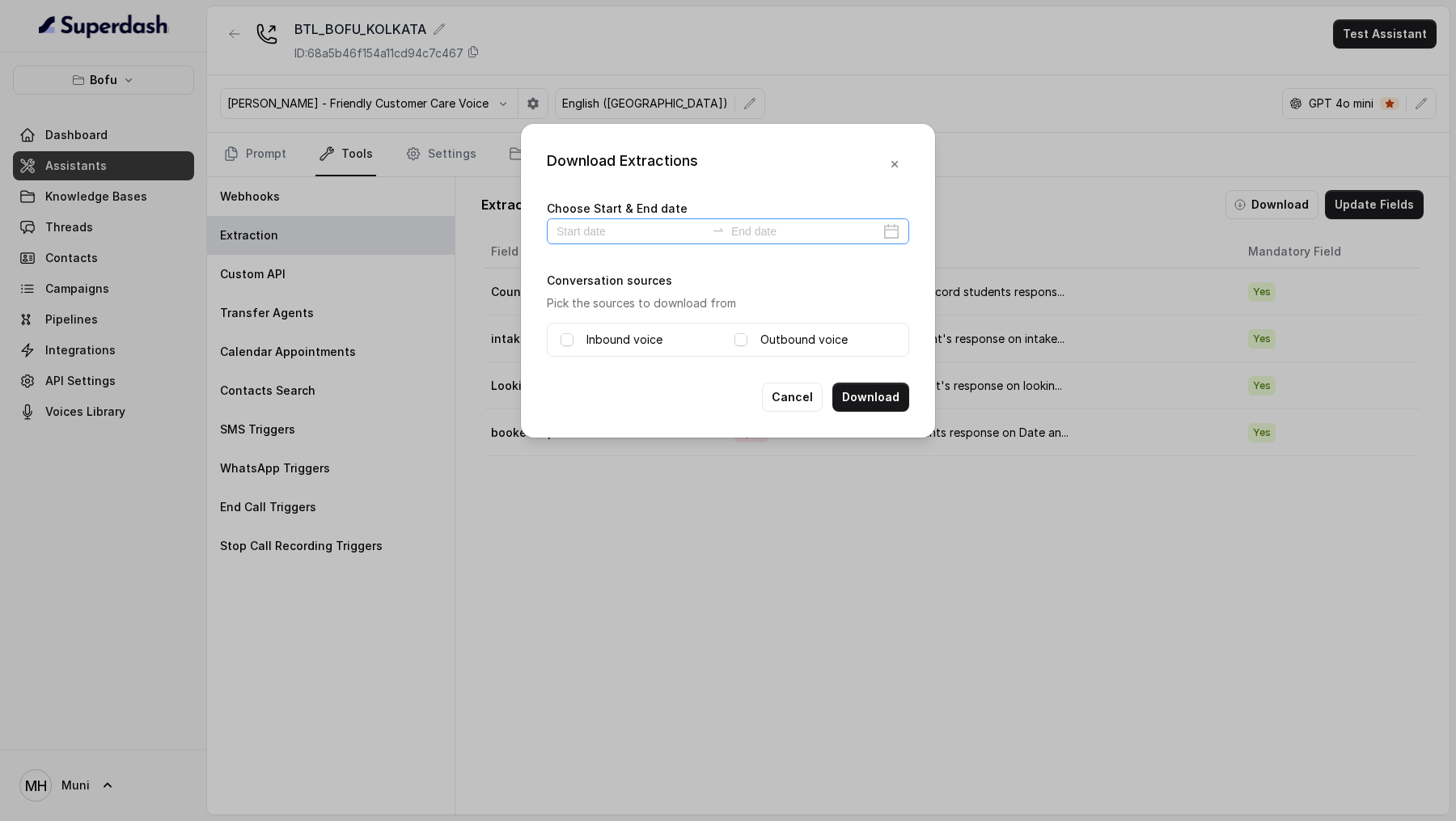
click at [883, 220] on div at bounding box center [728, 231] width 363 height 25
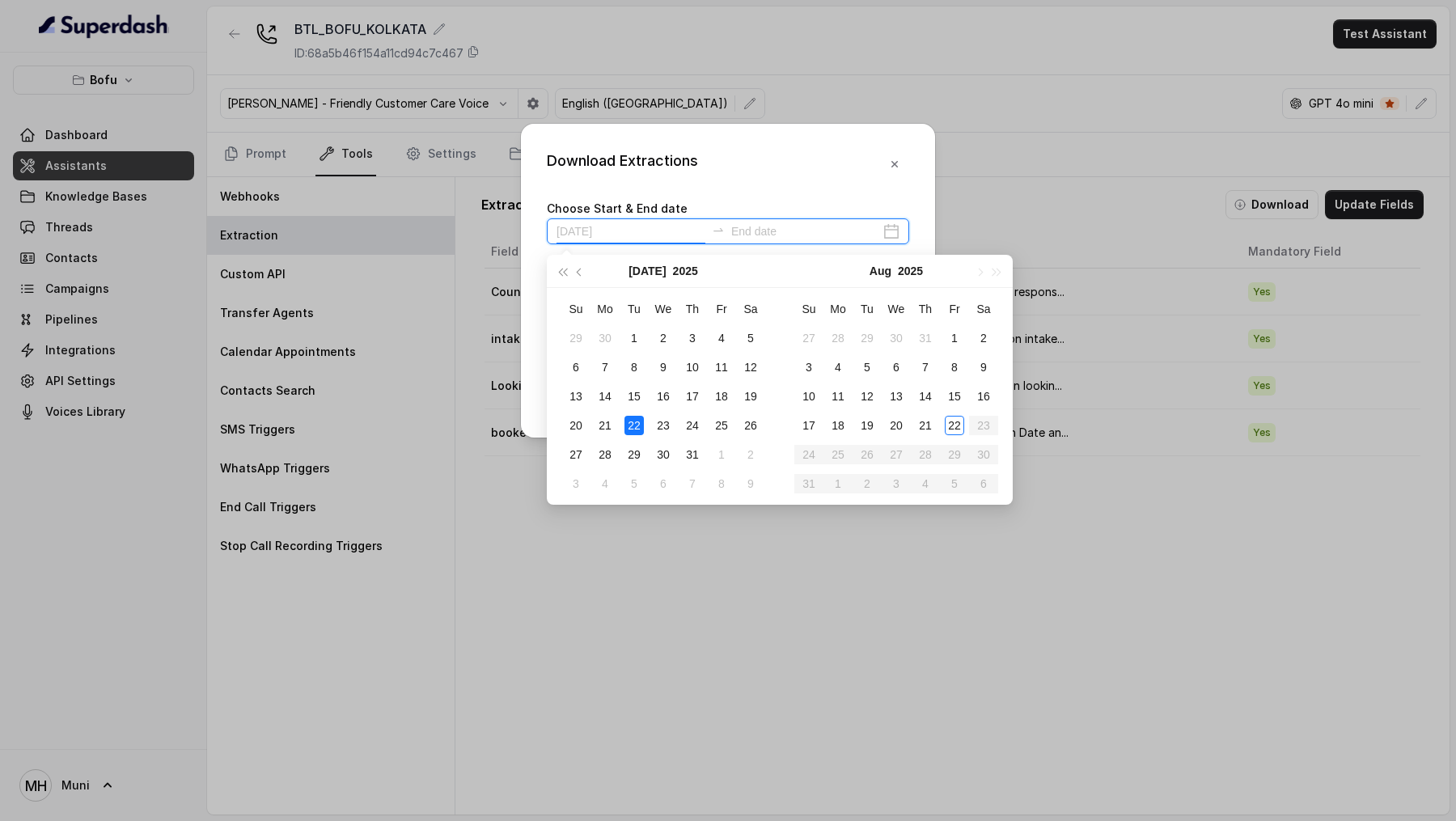
type input "2025-07-02"
type input "2025-08-03"
type input "2025-08-22"
click at [948, 419] on div "22" at bounding box center [954, 425] width 20 height 20
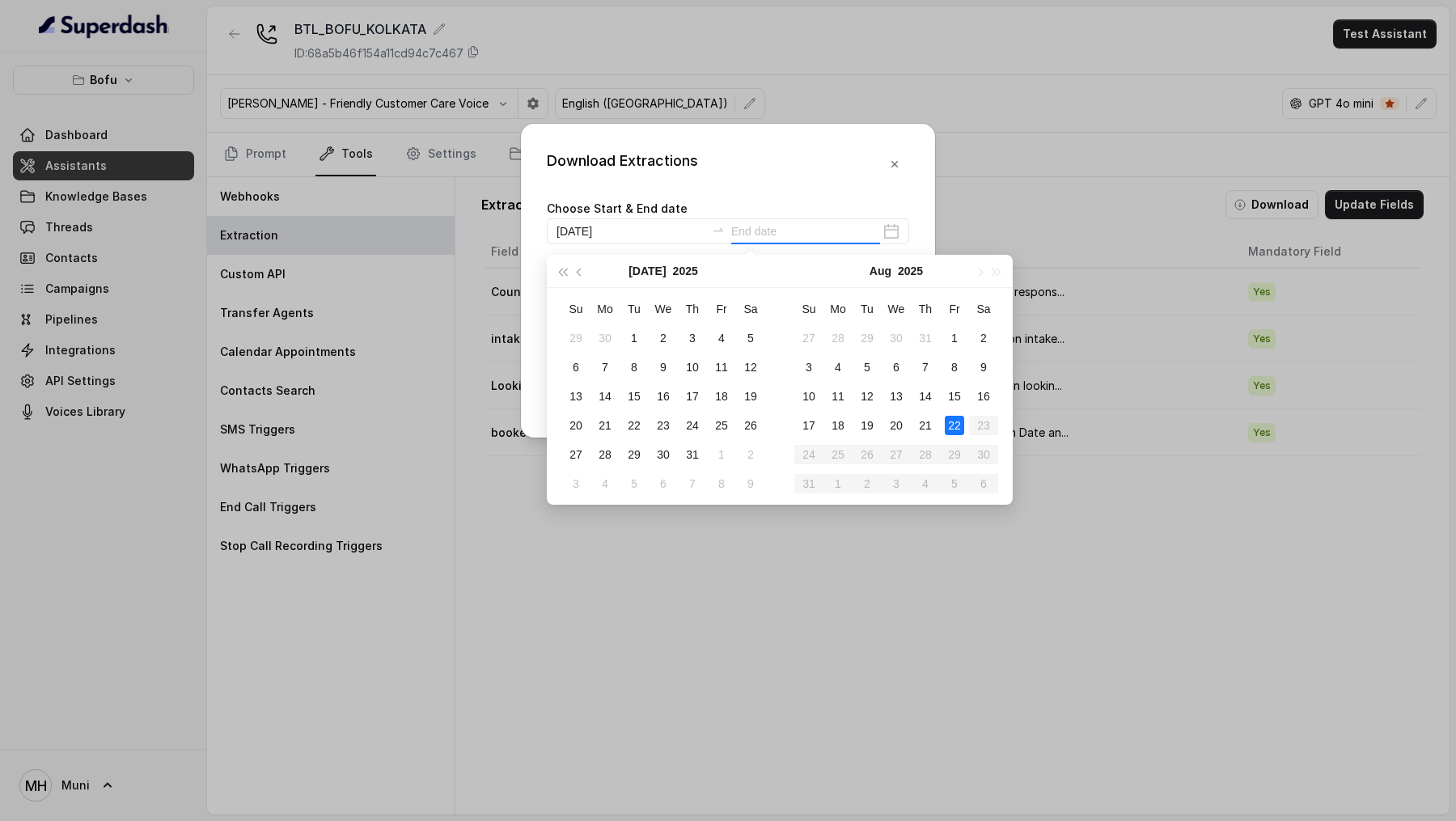
type input "2025-08-22"
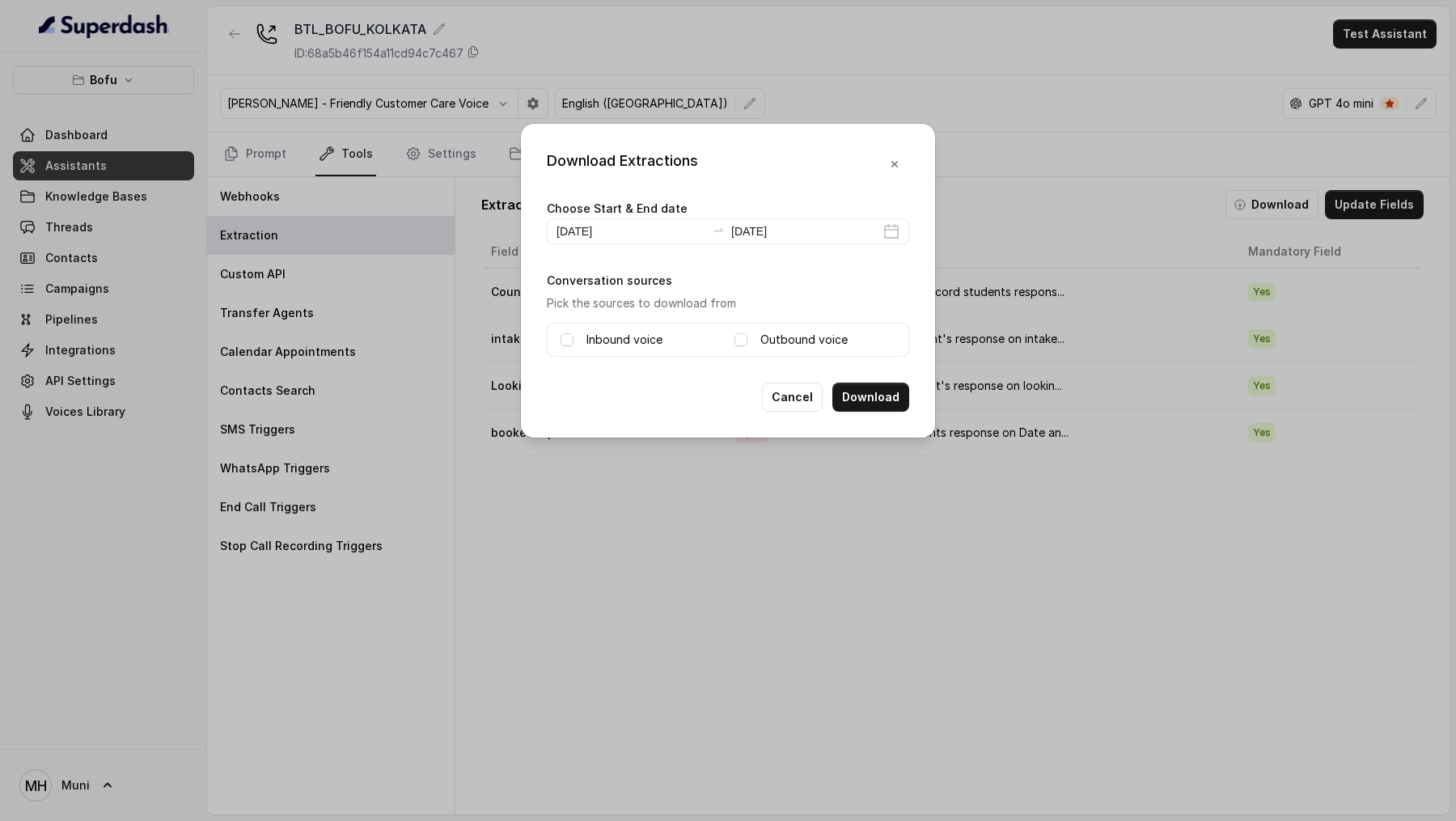
click at [637, 331] on label "Inbound voice" at bounding box center [624, 340] width 76 height 20
click at [780, 338] on label "Outbound voice" at bounding box center [803, 340] width 87 height 20
click at [683, 539] on div "Download Extractions Choose Start & End date 2025-08-22 2025-08-22 Conversation…" at bounding box center [728, 410] width 1456 height 821
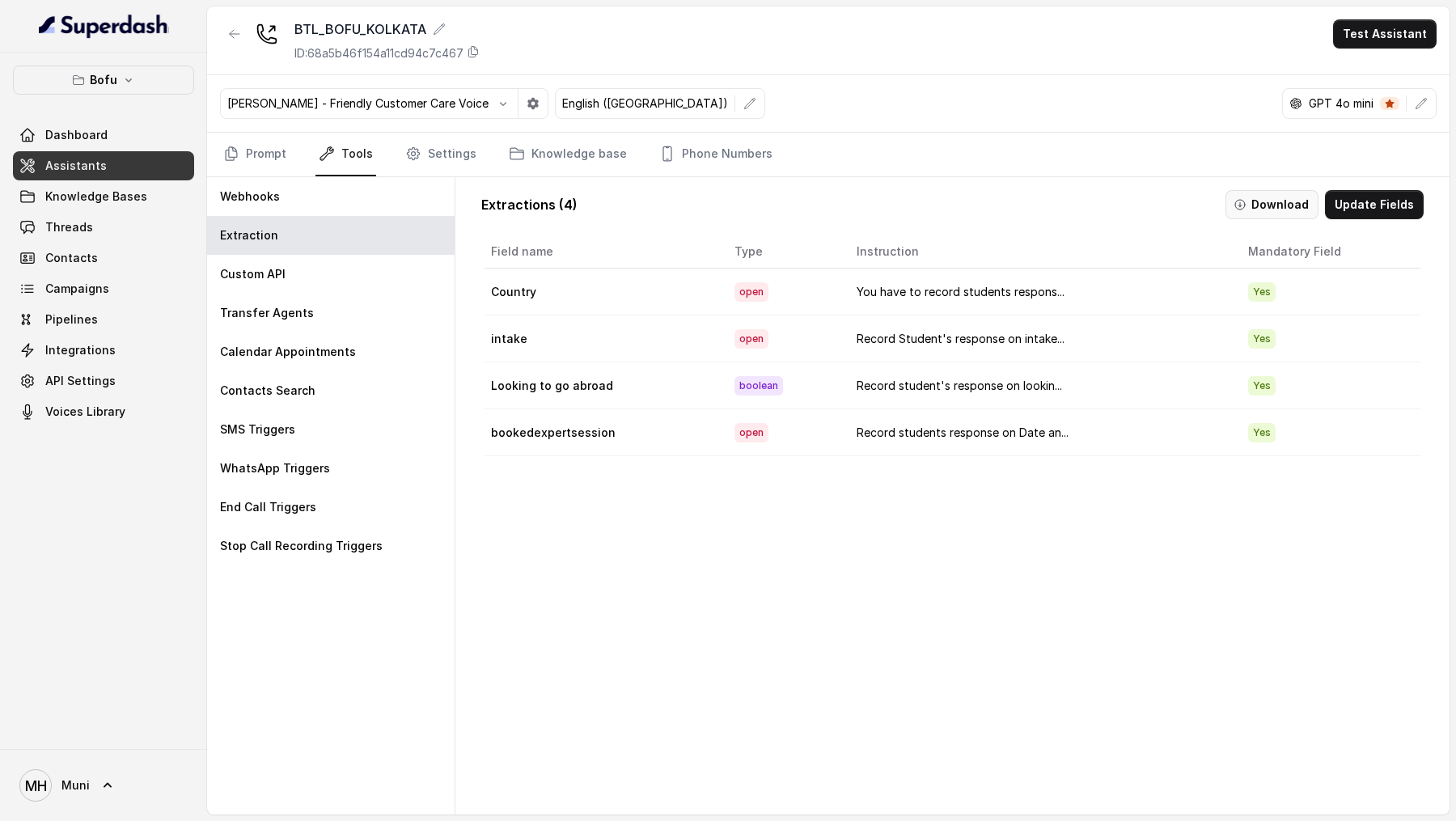
click at [1257, 206] on button "Download" at bounding box center [1271, 205] width 93 height 29
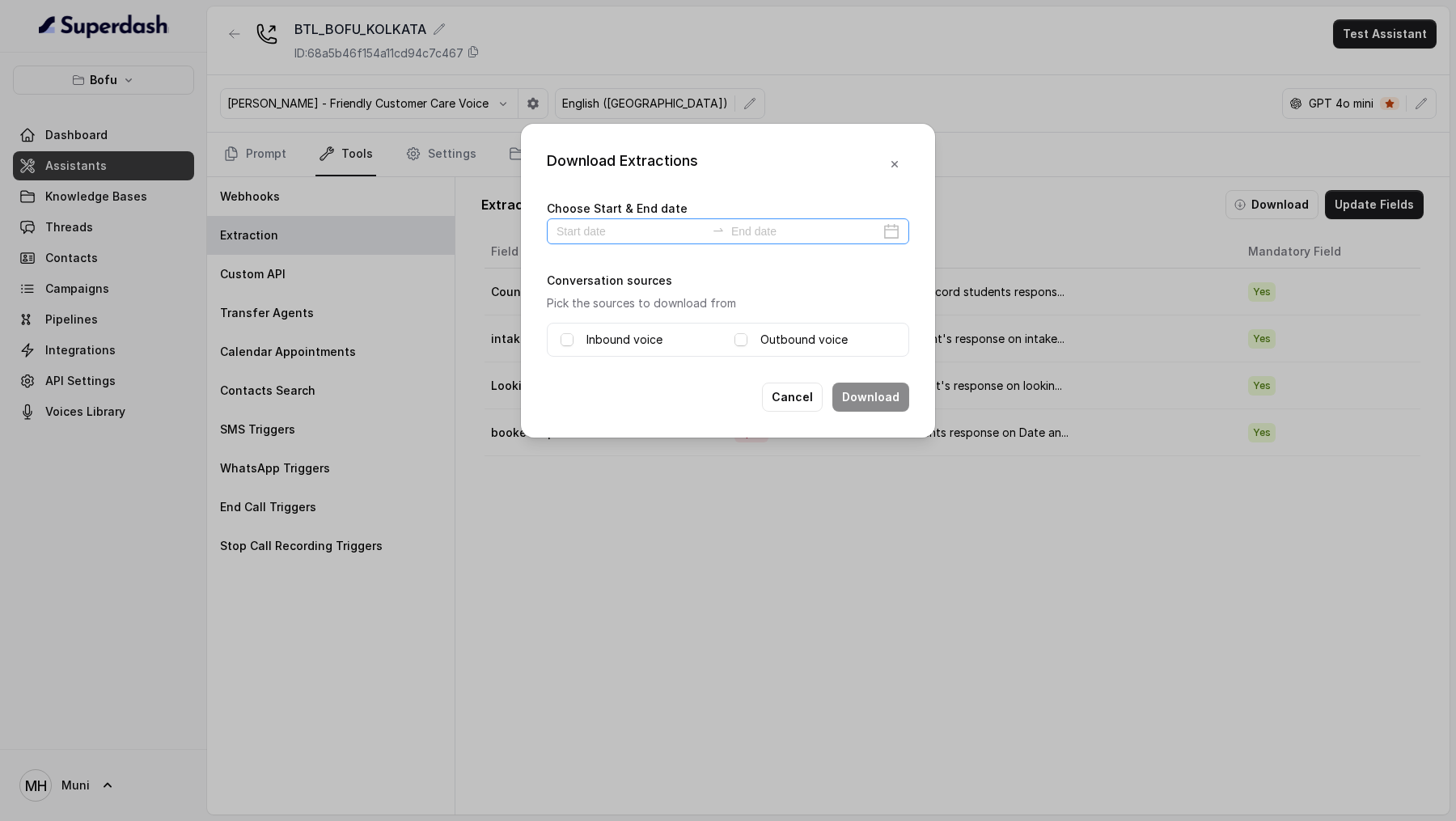
click at [891, 241] on div at bounding box center [728, 231] width 363 height 25
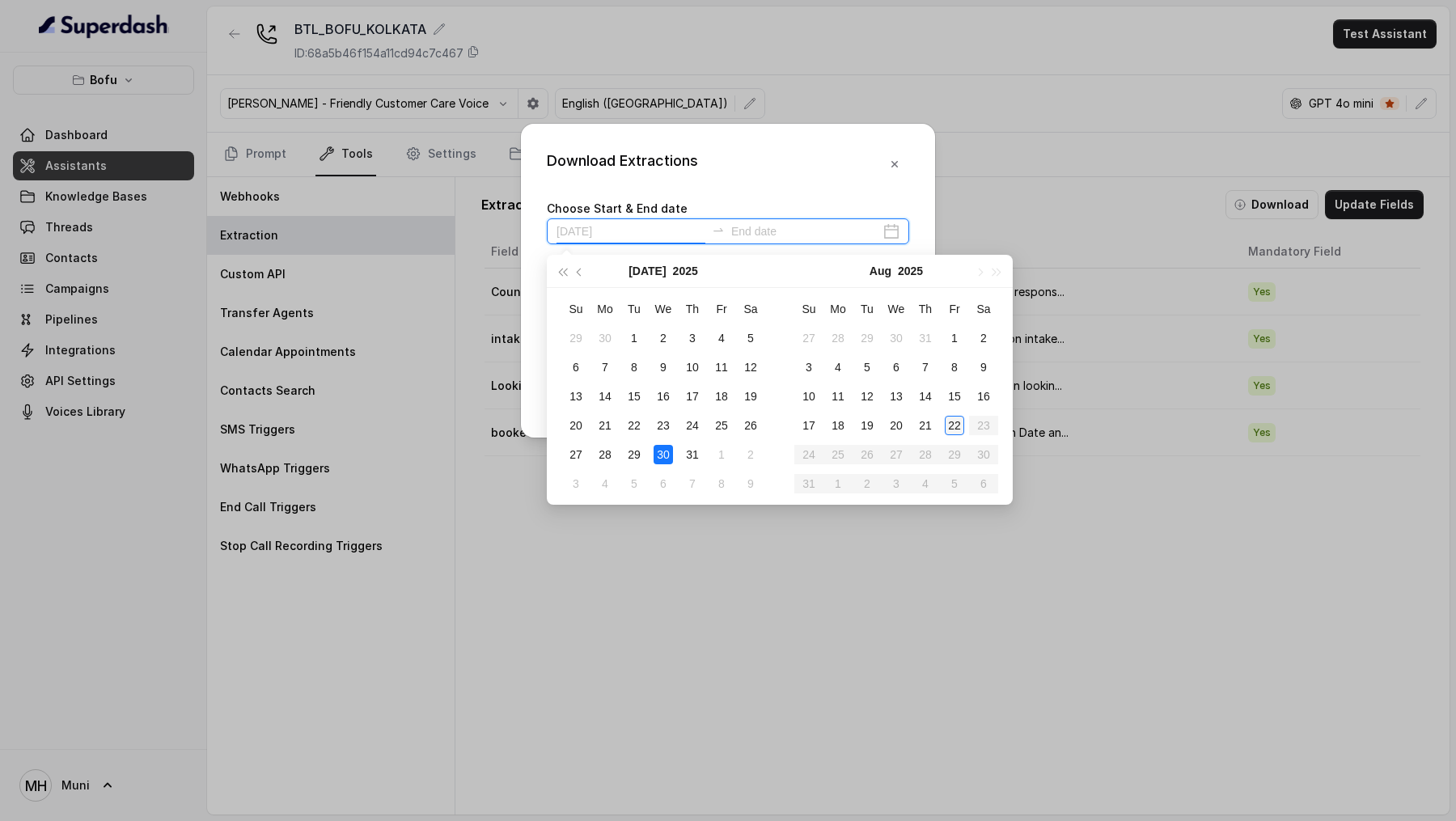
type input "2025-08-22"
click at [951, 430] on div "22" at bounding box center [954, 425] width 20 height 20
type input "2025-08-22"
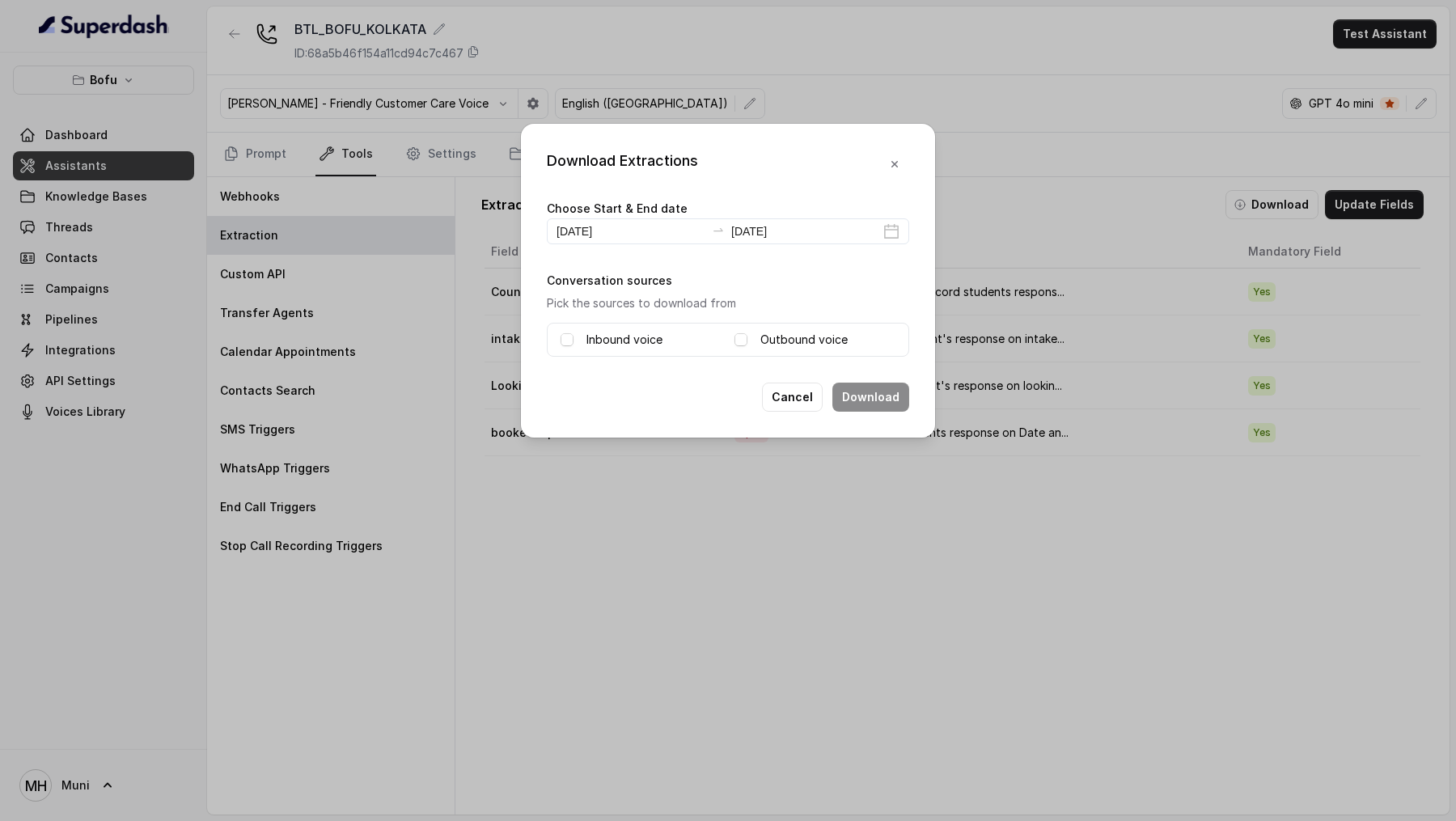
click at [598, 330] on label "Inbound voice" at bounding box center [624, 340] width 76 height 20
click at [777, 330] on label "Outbound voice" at bounding box center [803, 340] width 87 height 20
click at [860, 394] on button "Download" at bounding box center [870, 397] width 76 height 29
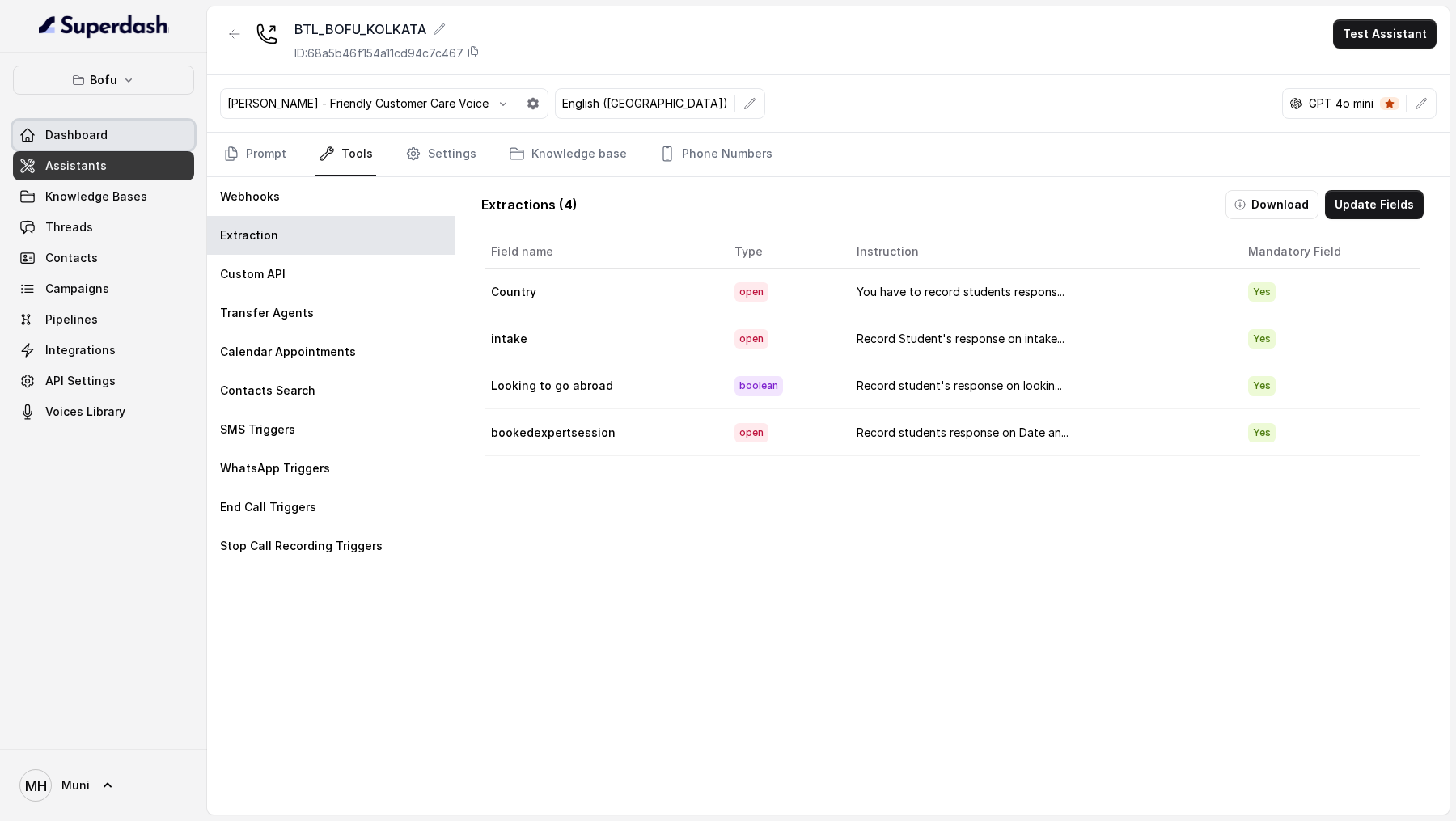
click at [143, 143] on link "Dashboard" at bounding box center [103, 135] width 181 height 29
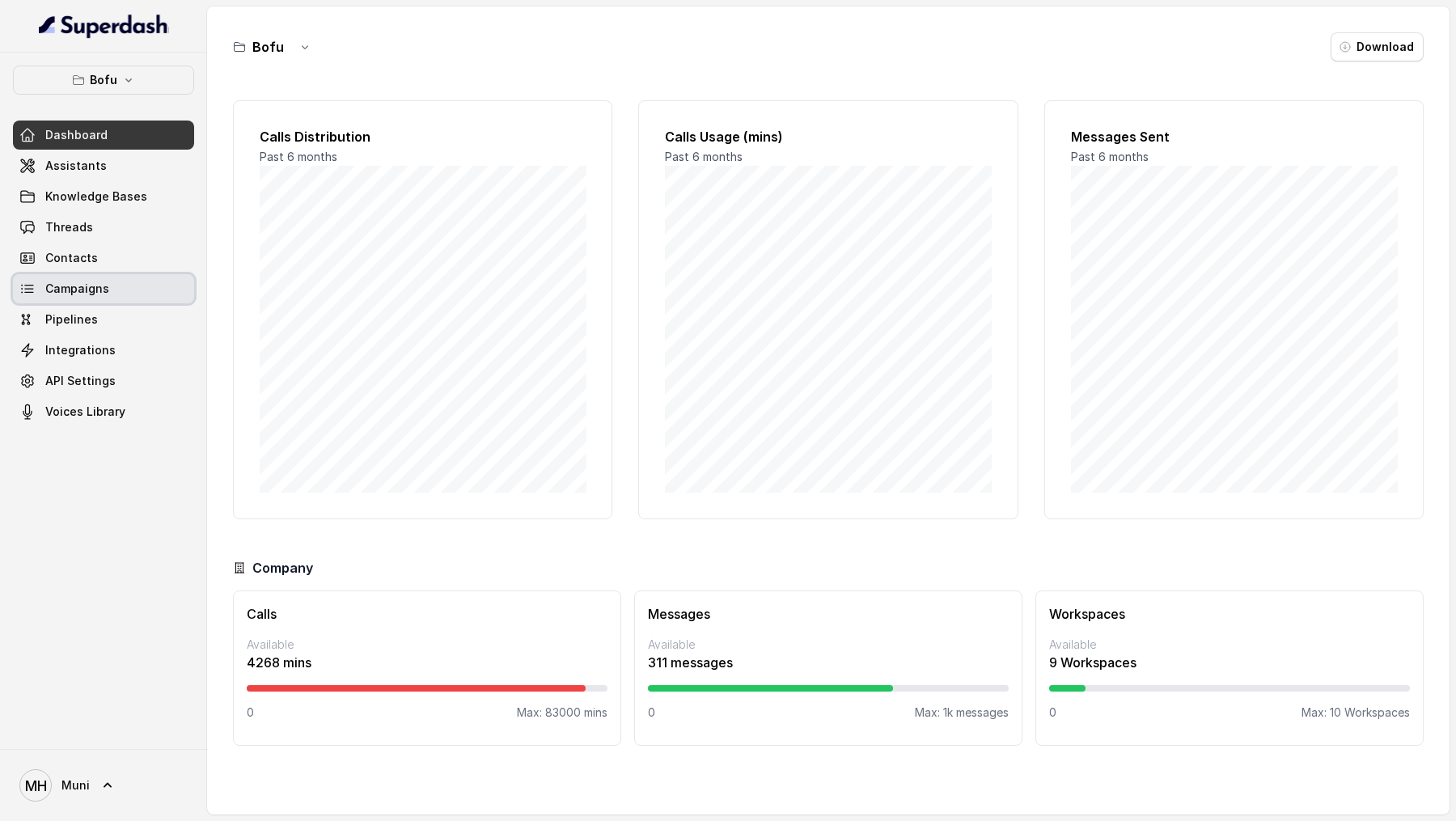
click at [119, 279] on link "Campaigns" at bounding box center [103, 289] width 181 height 29
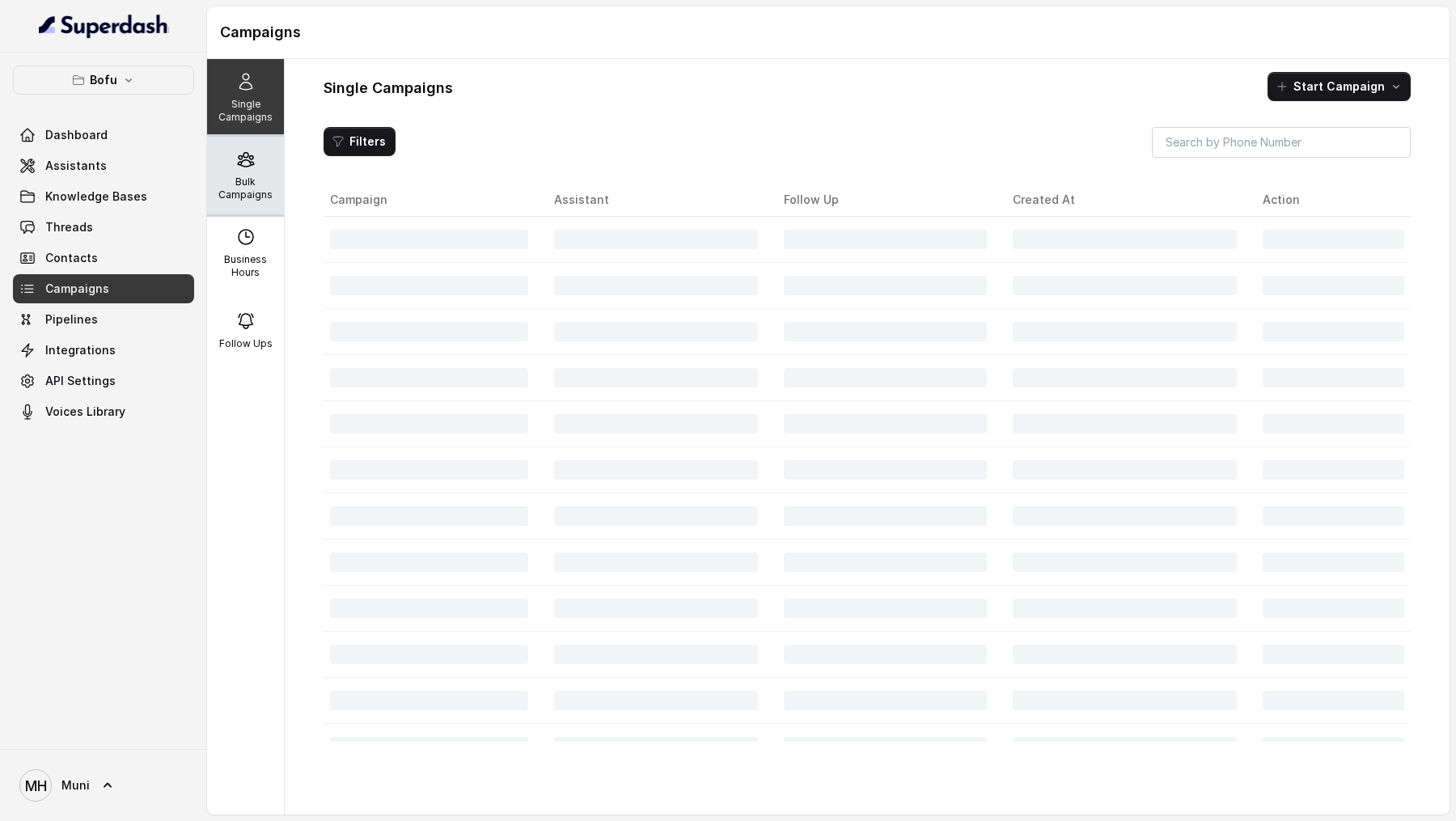
click at [250, 172] on div "Bulk Campaigns" at bounding box center [245, 174] width 76 height 77
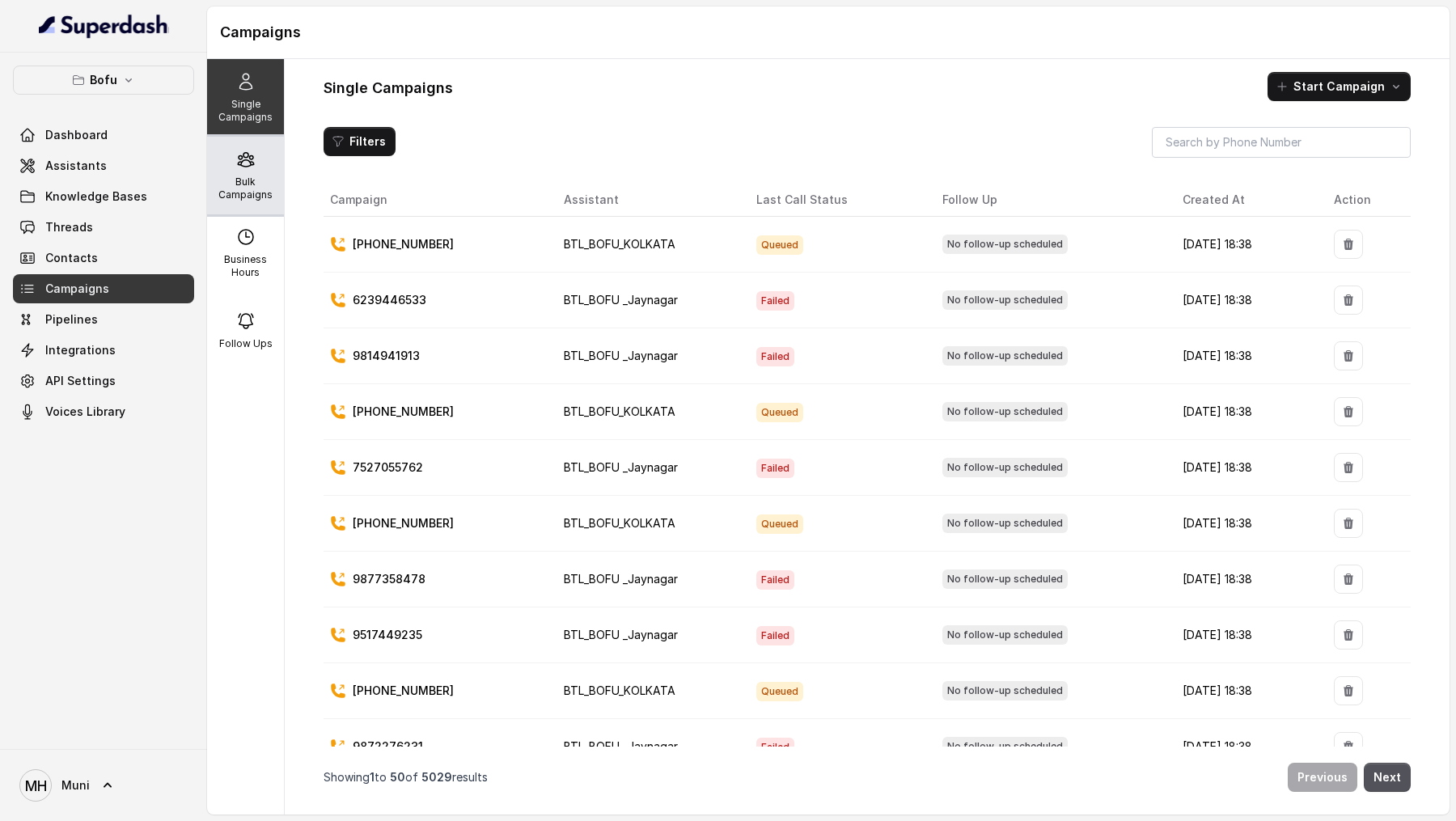
click at [251, 169] on div "Bulk Campaigns" at bounding box center [245, 174] width 76 height 77
click at [276, 165] on div "Bulk Campaigns" at bounding box center [245, 174] width 76 height 77
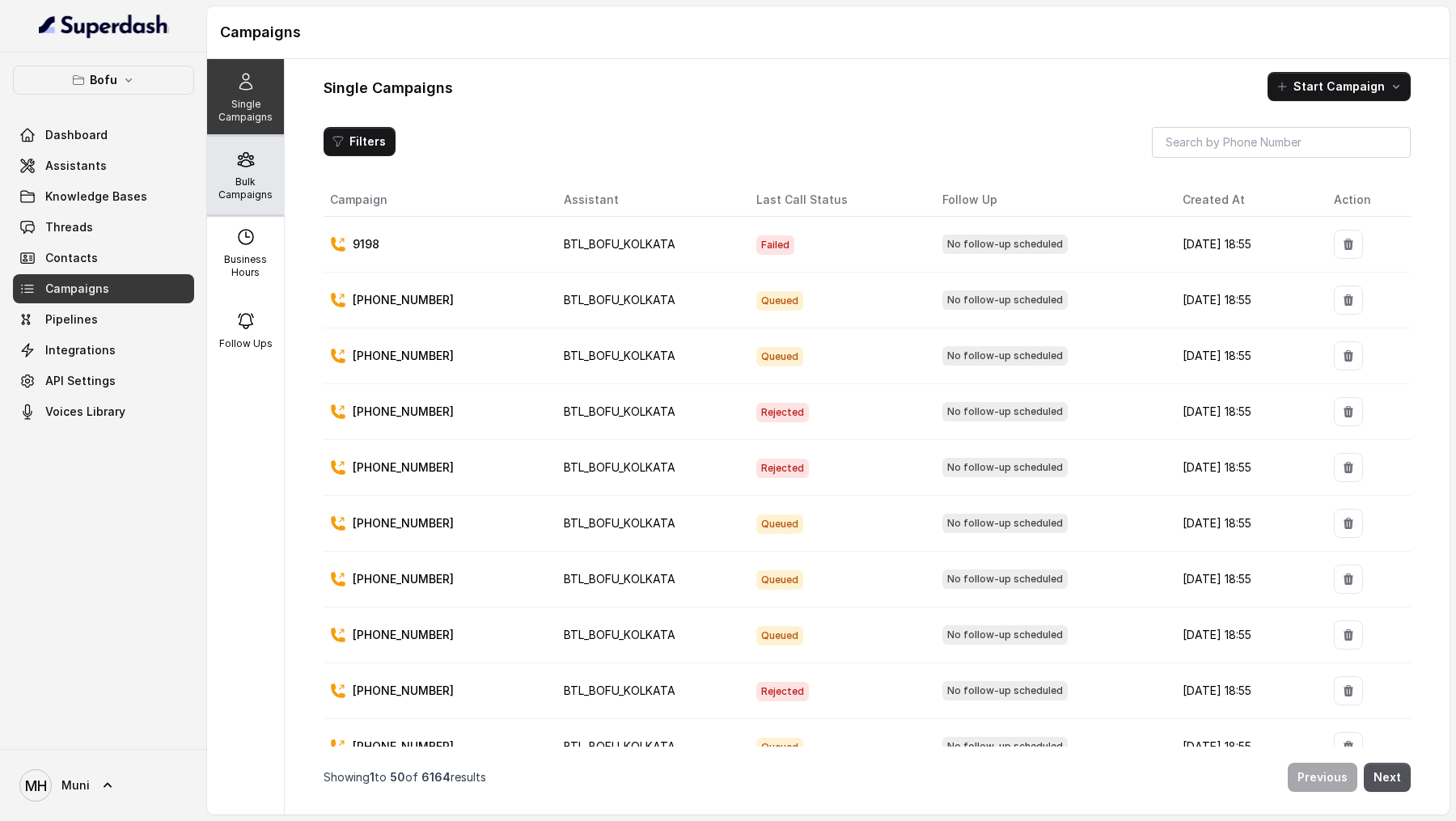
click at [258, 160] on div "Bulk Campaigns" at bounding box center [245, 174] width 76 height 77
click at [232, 178] on p "Bulk Campaigns" at bounding box center [245, 188] width 64 height 25
